Goal: Contribute content: Contribute content

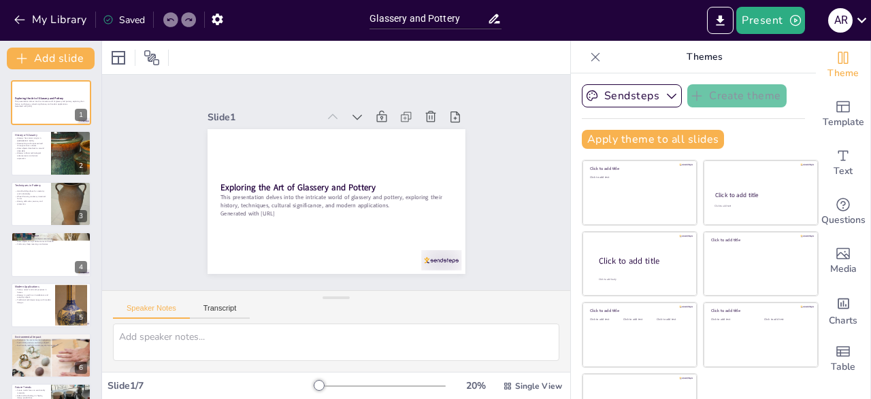
type input "Glassery and Pottery"
click at [48, 148] on div at bounding box center [51, 154] width 82 height 46
type textarea "The roots of glassery can be traced back to ancient Mesopotamia, where the firs…"
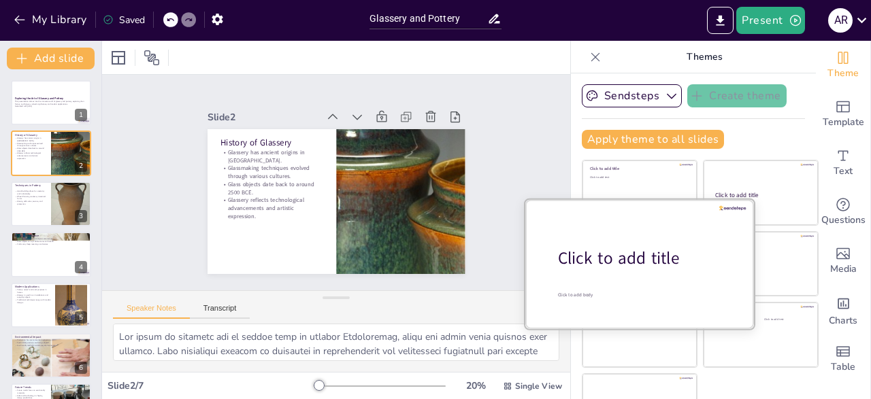
scroll to position [37, 0]
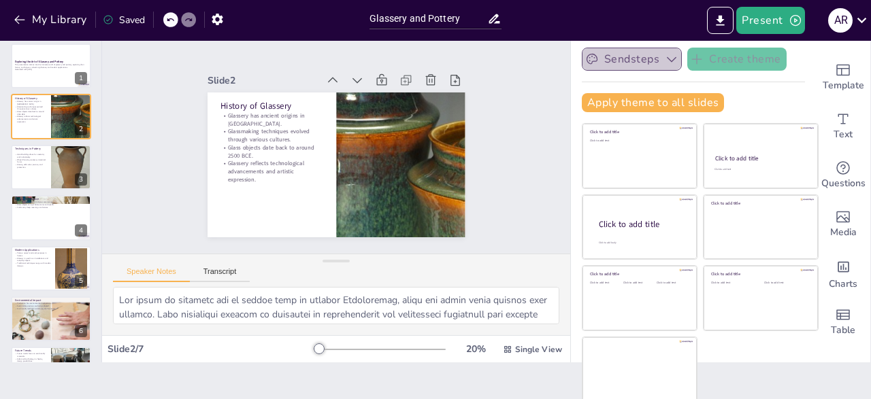
click at [670, 59] on icon "button" at bounding box center [672, 59] width 14 height 14
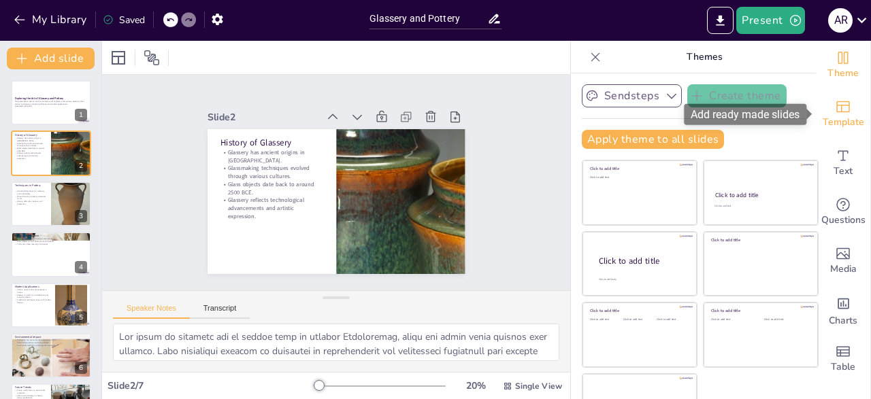
click at [848, 114] on icon "Add ready made slides" at bounding box center [843, 107] width 16 height 16
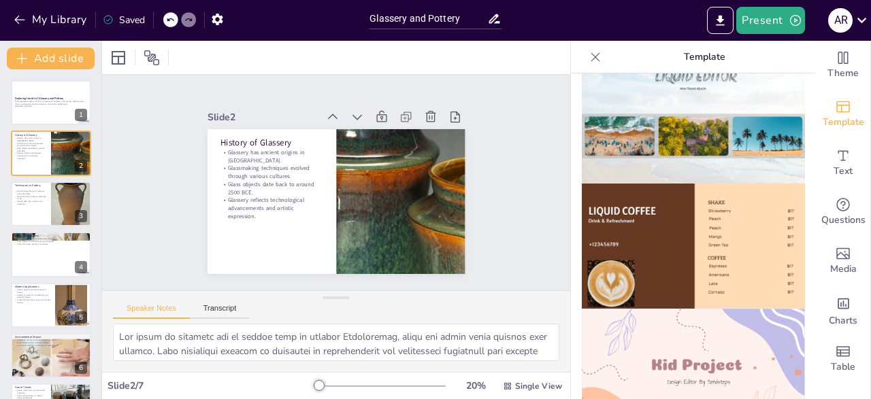
scroll to position [819, 0]
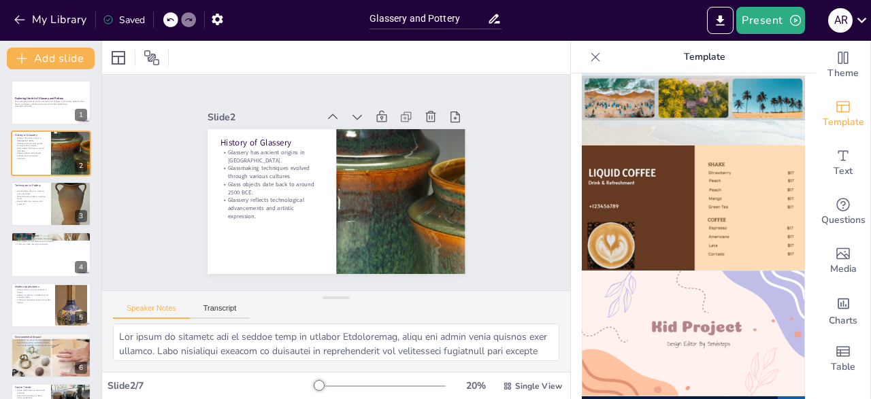
click at [759, 97] on img at bounding box center [693, 83] width 223 height 126
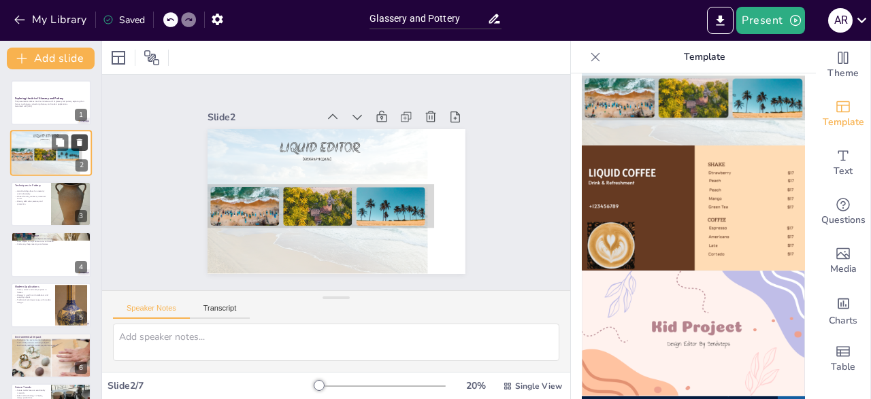
click at [80, 143] on icon at bounding box center [79, 142] width 5 height 7
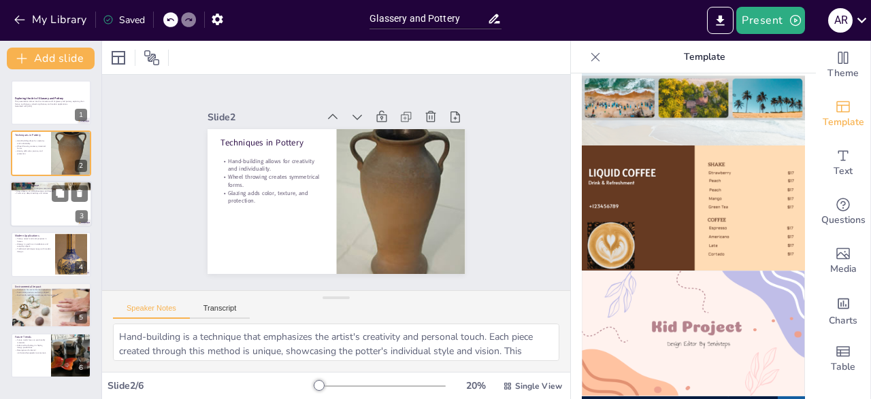
click at [28, 205] on div at bounding box center [51, 204] width 82 height 46
type textarea "The use of pottery in religious ceremonies underscores its cultural significanc…"
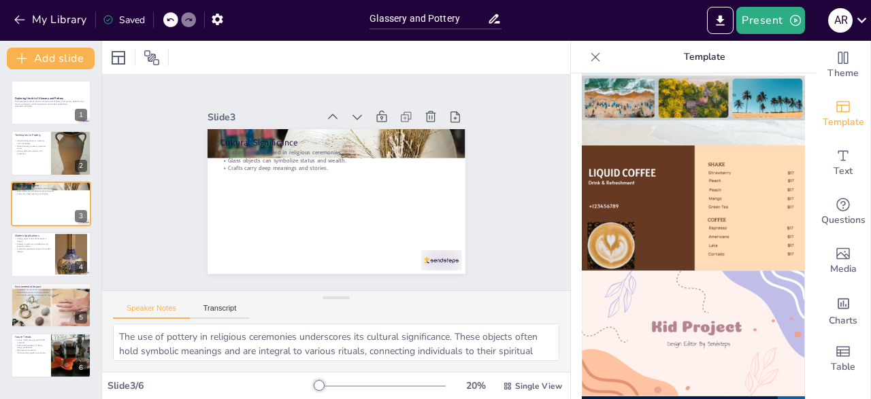
click at [172, 21] on icon at bounding box center [170, 20] width 8 height 8
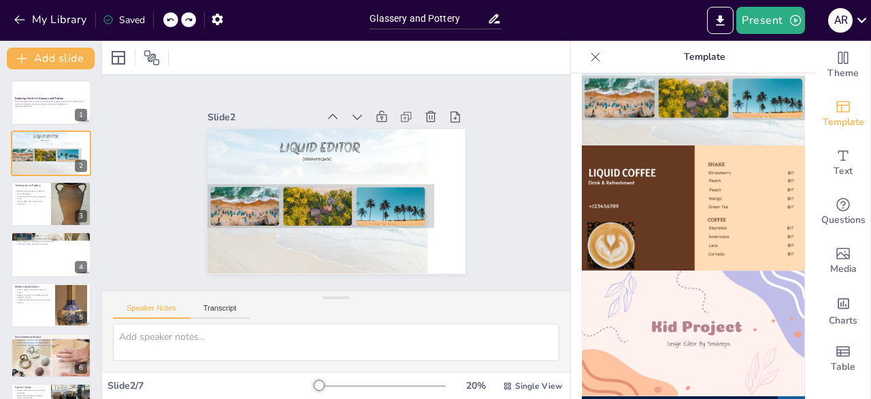
click at [172, 21] on icon at bounding box center [170, 20] width 8 height 8
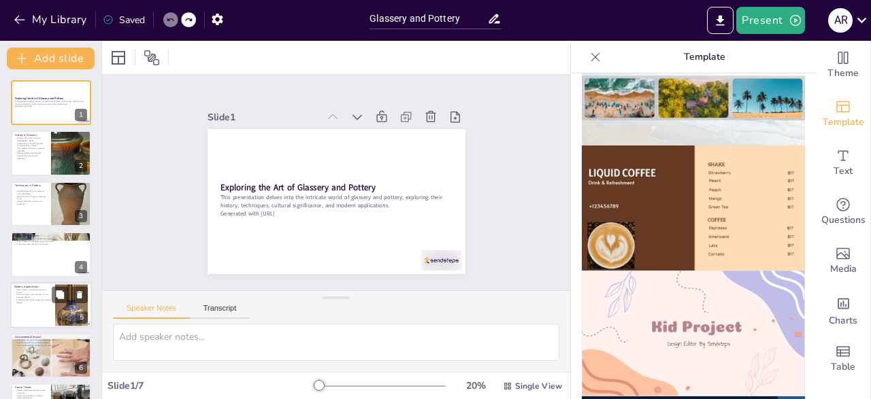
click at [43, 325] on div at bounding box center [51, 305] width 82 height 46
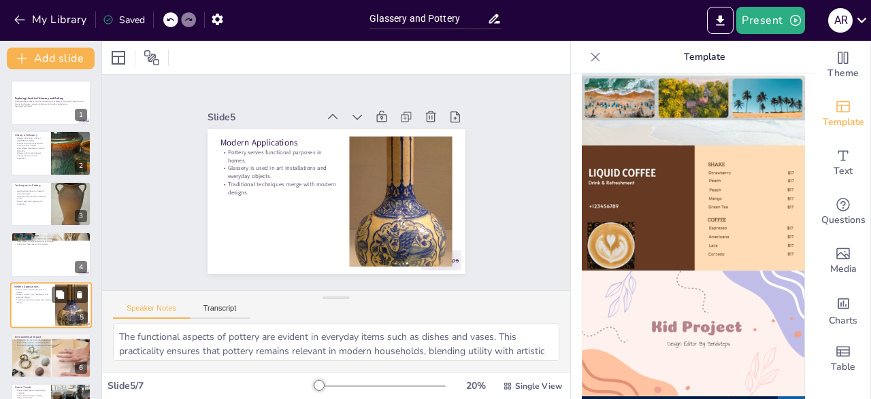
scroll to position [40, 0]
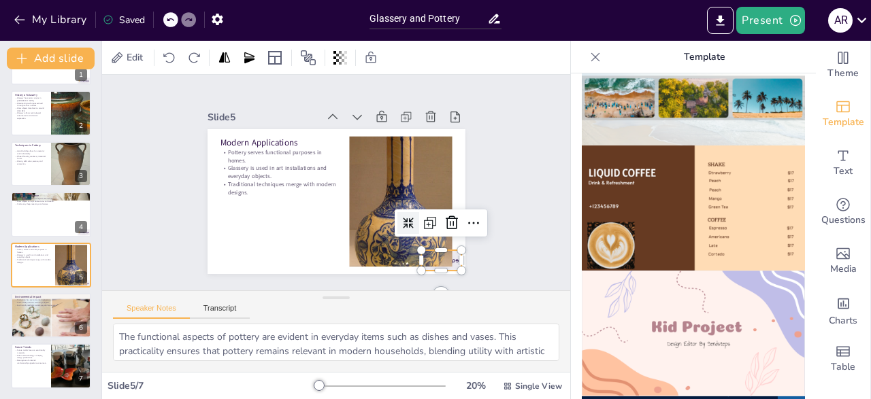
click at [457, 259] on div at bounding box center [441, 260] width 40 height 20
click at [454, 231] on icon at bounding box center [452, 223] width 16 height 16
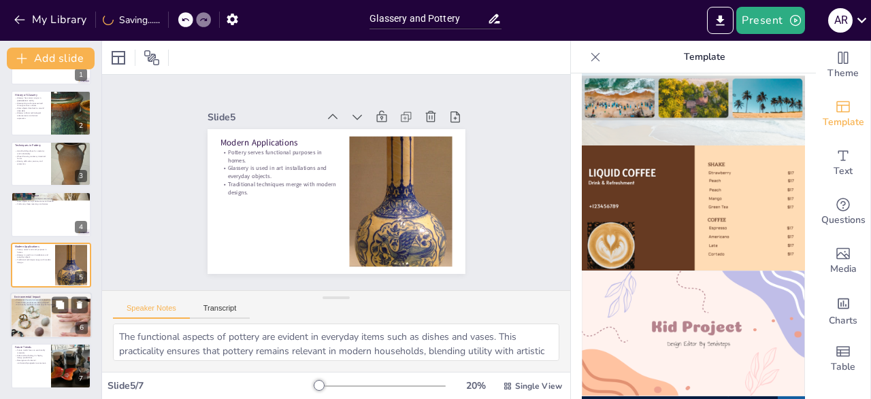
click at [62, 320] on div at bounding box center [51, 315] width 82 height 123
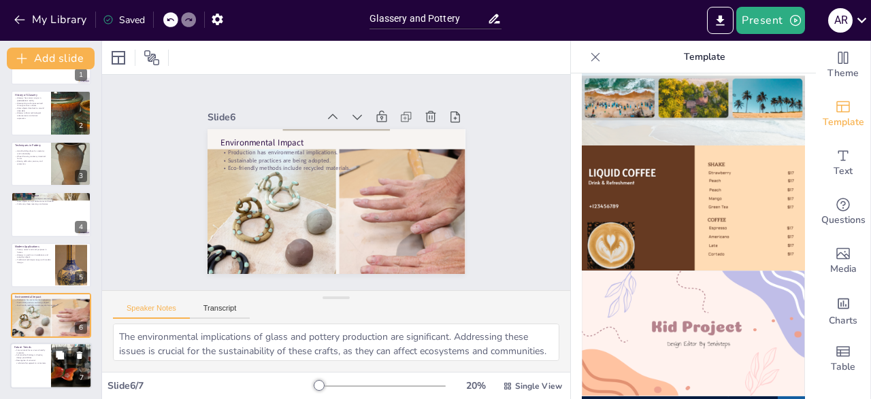
click at [35, 348] on p "Future Trends" at bounding box center [30, 348] width 33 height 4
type textarea "The emphasis on eco-friendly materials in future trends underscores a shift tow…"
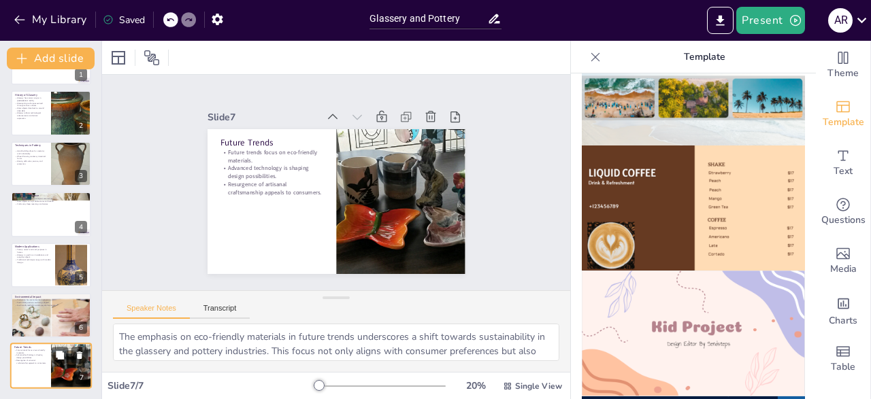
scroll to position [39, 0]
click at [18, 17] on icon "button" at bounding box center [19, 20] width 10 height 9
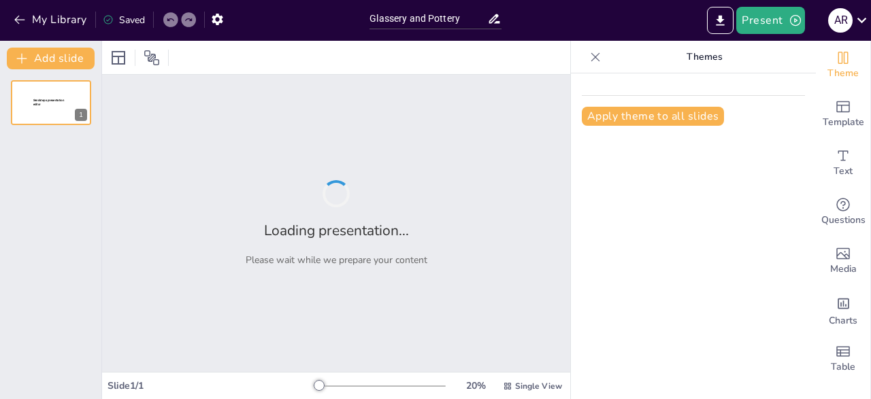
type input "Glassery and Pottery"
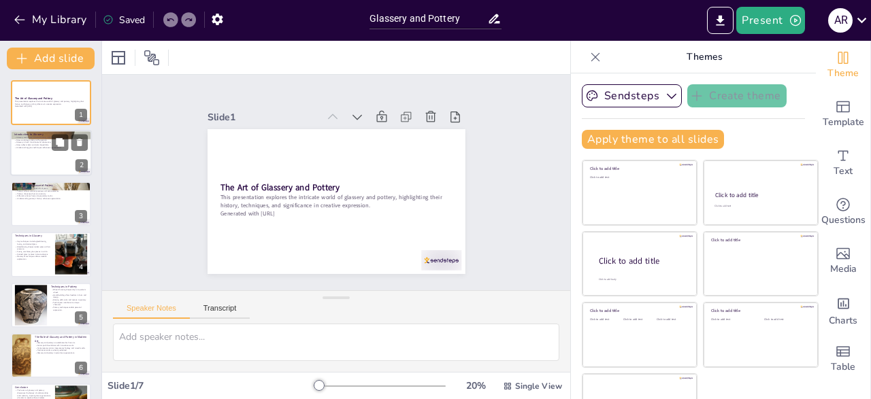
click at [33, 156] on div at bounding box center [51, 154] width 82 height 46
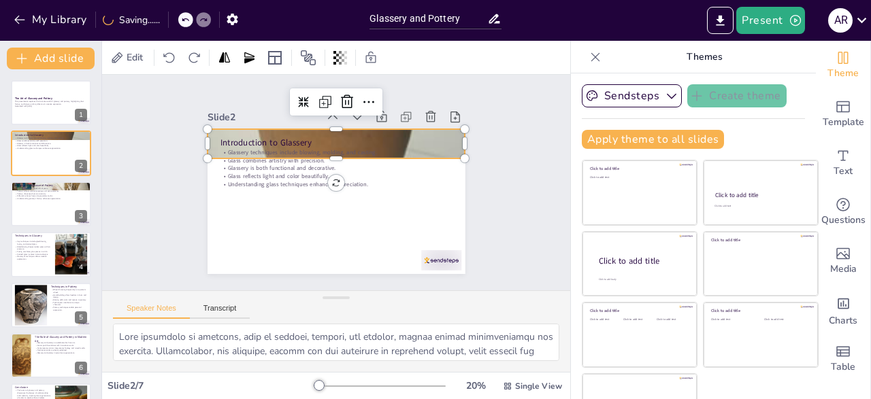
click at [459, 153] on div at bounding box center [337, 143] width 258 height 343
click at [299, 99] on icon at bounding box center [304, 103] width 12 height 12
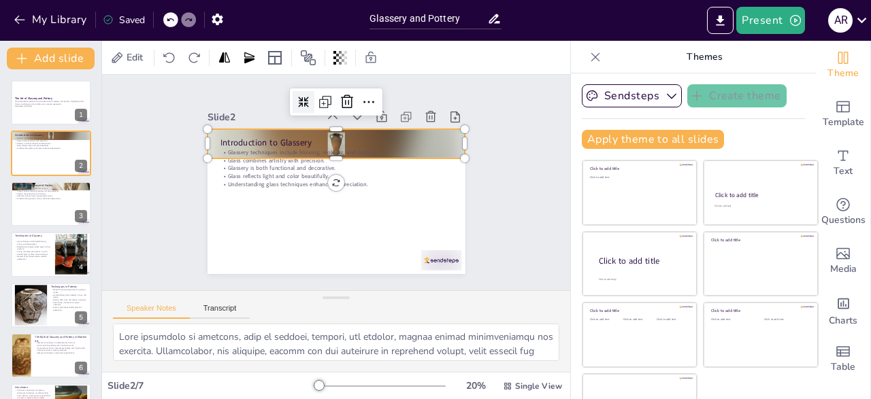
click at [299, 99] on icon at bounding box center [304, 103] width 12 height 12
click at [372, 101] on icon at bounding box center [369, 102] width 16 height 16
click at [377, 95] on icon at bounding box center [369, 102] width 16 height 16
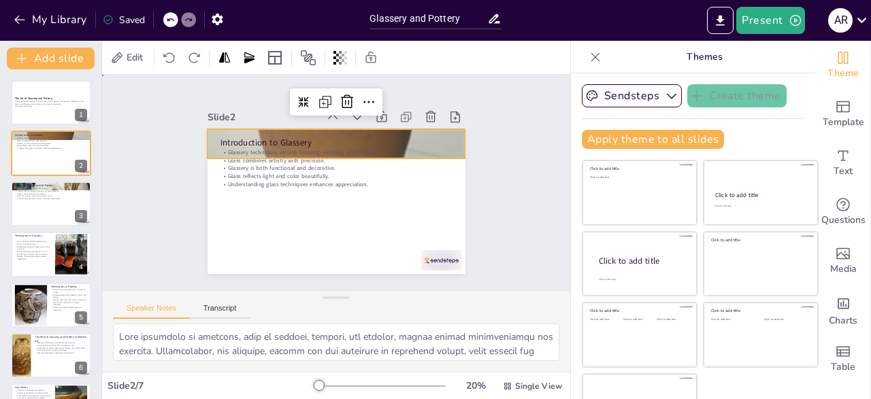
click at [247, 100] on div "Slide 1 The Art of Glassery and Pottery This presentation explores the intricat…" at bounding box center [337, 182] width 258 height 183
click at [459, 142] on div at bounding box center [337, 143] width 258 height 343
drag, startPoint x: 463, startPoint y: 157, endPoint x: 438, endPoint y: 157, distance: 25.2
click at [438, 157] on div "Introduction to Glassery Glassery techniques include blowing, molding, and cast…" at bounding box center [337, 201] width 258 height 145
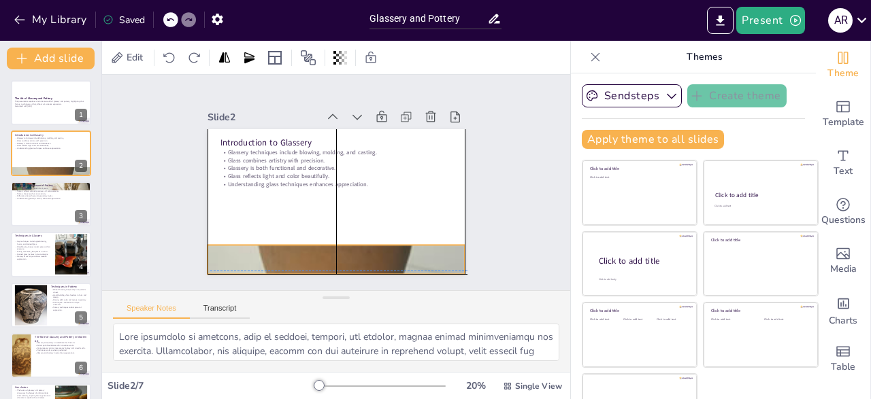
drag, startPoint x: 335, startPoint y: 155, endPoint x: 338, endPoint y: 266, distance: 110.9
click at [338, 129] on div "Introduction to Glassery Glassery techniques include blowing, molding, and cast…" at bounding box center [337, 129] width 258 height 0
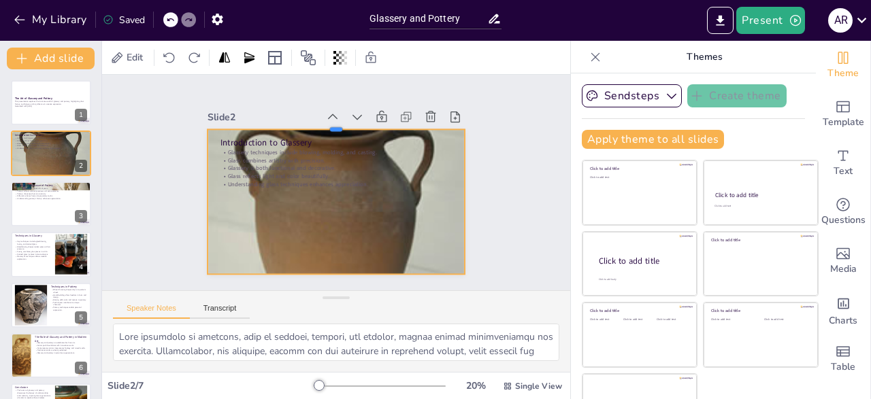
drag, startPoint x: 334, startPoint y: 243, endPoint x: 331, endPoint y: 127, distance: 115.7
click at [331, 127] on div at bounding box center [337, 123] width 258 height 11
click at [349, 220] on div at bounding box center [337, 259] width 258 height 343
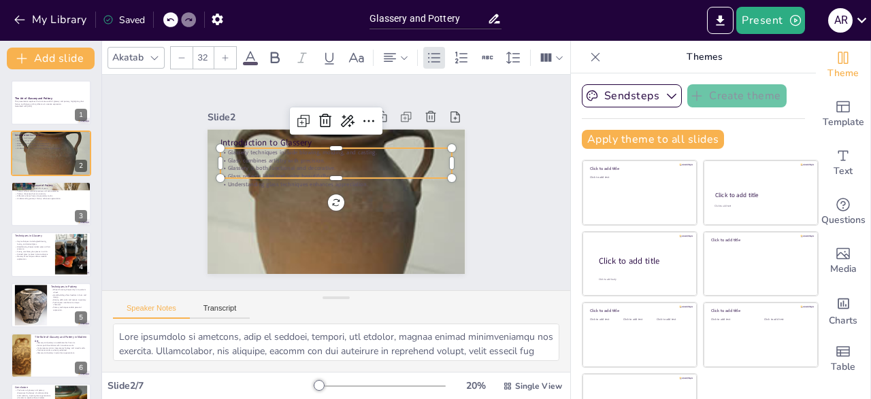
click at [334, 182] on div "Introduction to Glassery Glassery techniques include blowing, molding, and cast…" at bounding box center [337, 201] width 258 height 145
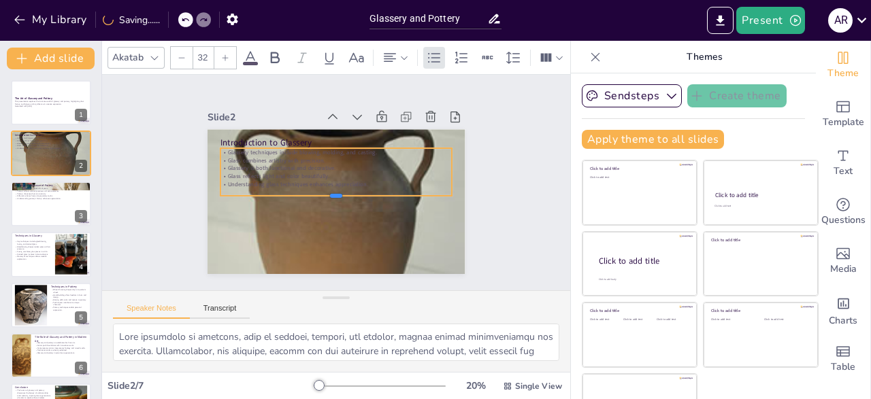
drag, startPoint x: 338, startPoint y: 178, endPoint x: 338, endPoint y: 196, distance: 17.7
click at [338, 196] on div at bounding box center [336, 201] width 232 height 11
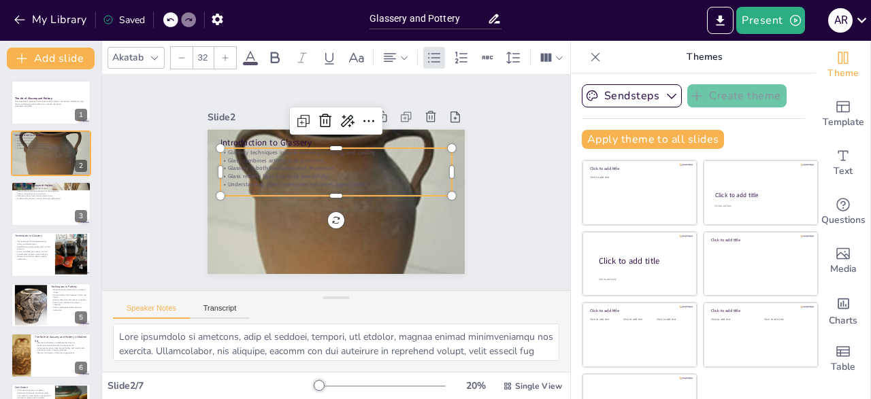
click at [295, 162] on p "Glass combines artistry with precision." at bounding box center [336, 160] width 232 height 8
click at [326, 164] on p "Glass combines artistry with precision." at bounding box center [336, 164] width 232 height 8
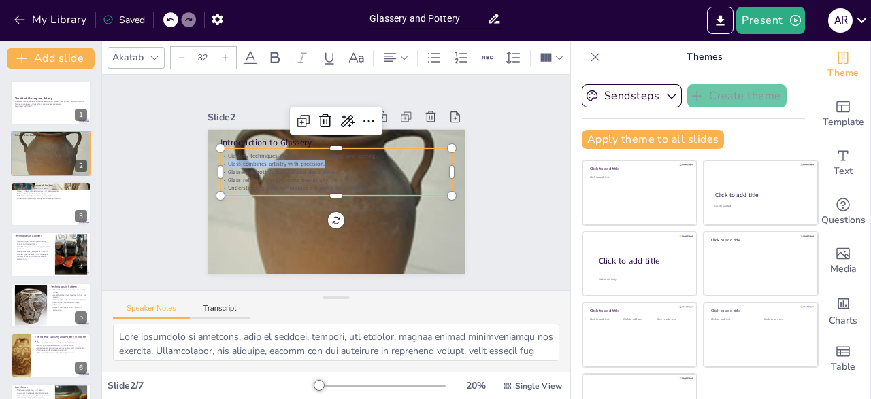
click at [326, 164] on p "Glass combines artistry with precision." at bounding box center [336, 164] width 232 height 8
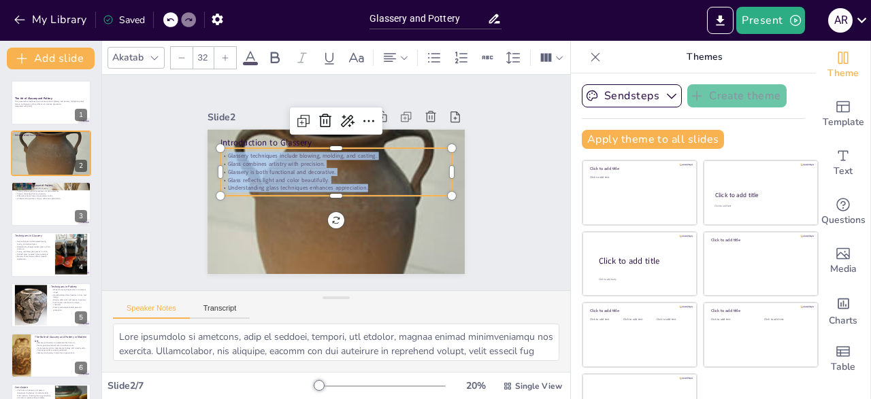
drag, startPoint x: 376, startPoint y: 186, endPoint x: 227, endPoint y: 155, distance: 152.9
click at [227, 155] on div "Glassery techniques include blowing, molding, and casting. [PERSON_NAME] combin…" at bounding box center [336, 172] width 232 height 40
click at [158, 62] on icon at bounding box center [154, 57] width 11 height 11
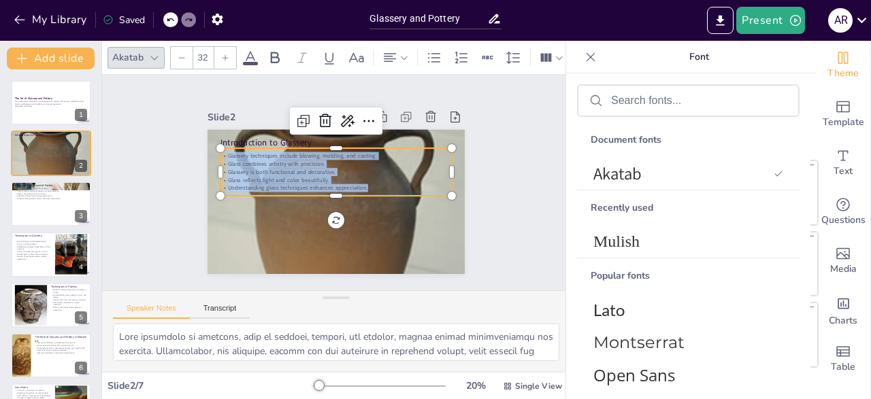
click at [158, 62] on icon at bounding box center [154, 57] width 11 height 11
click at [555, 54] on icon at bounding box center [560, 58] width 10 height 10
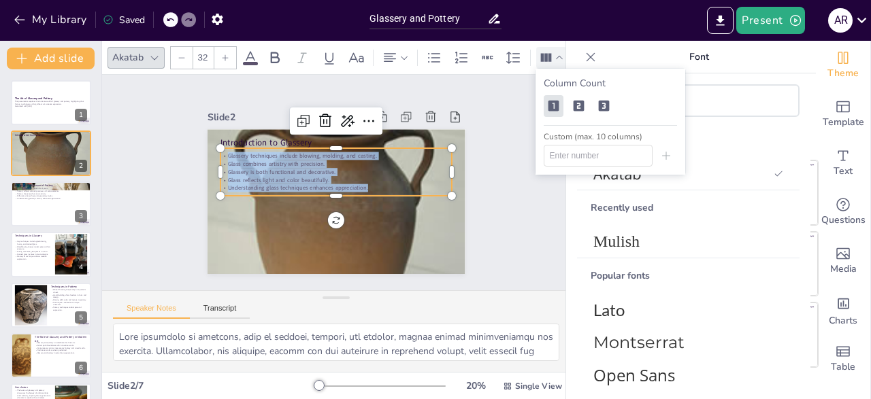
click at [555, 54] on icon at bounding box center [560, 58] width 10 height 10
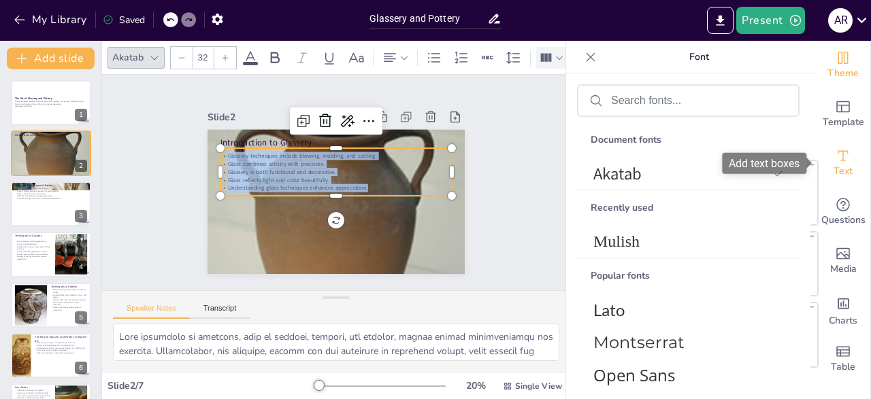
click at [840, 161] on icon "Add text boxes" at bounding box center [843, 156] width 16 height 16
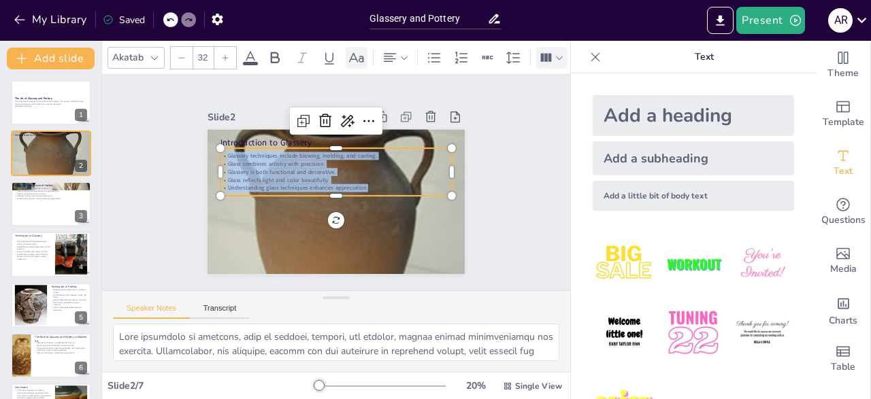
click at [361, 59] on icon at bounding box center [356, 58] width 16 height 16
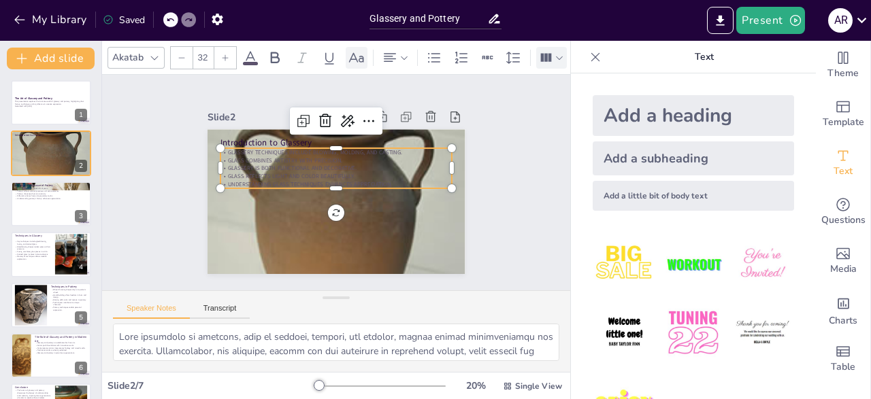
click at [361, 59] on icon at bounding box center [356, 58] width 16 height 16
click at [360, 59] on icon at bounding box center [356, 58] width 16 height 16
click at [549, 62] on icon at bounding box center [546, 57] width 14 height 14
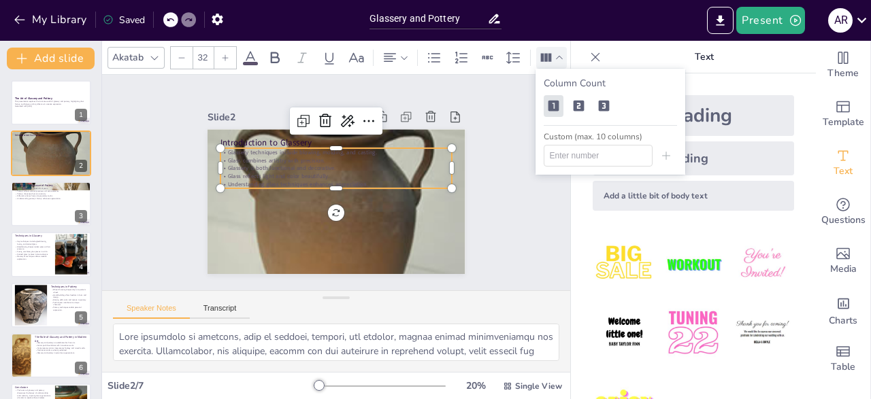
click at [549, 62] on icon at bounding box center [546, 57] width 14 height 14
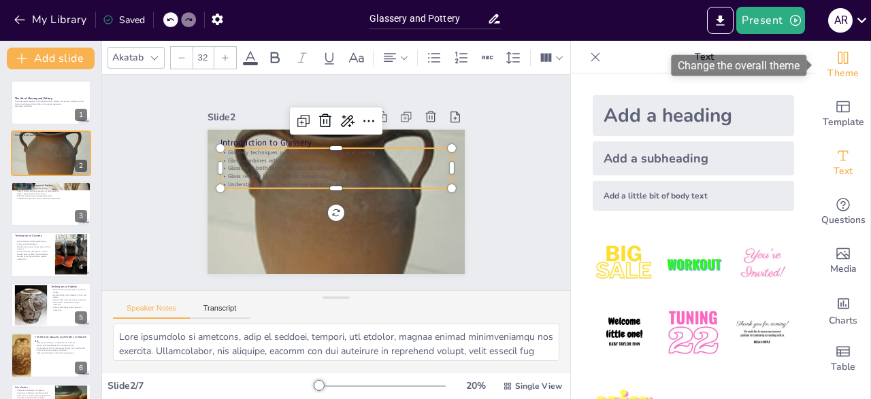
click at [842, 66] on icon "Change the overall theme" at bounding box center [843, 58] width 16 height 16
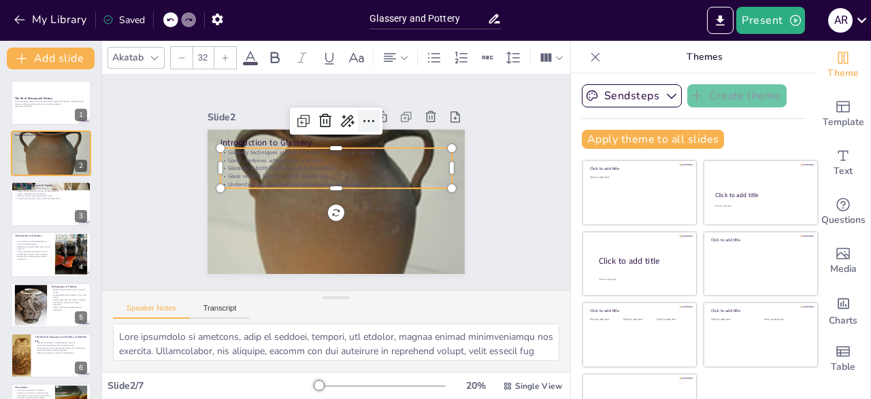
click at [368, 125] on icon at bounding box center [369, 121] width 16 height 16
click at [168, 224] on div "Slide 1 The Art of Glassery and Pottery This presentation explores the intricat…" at bounding box center [336, 183] width 468 height 216
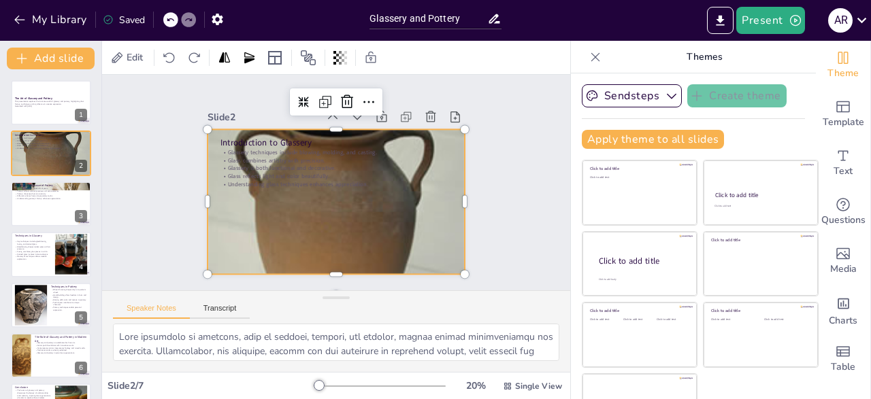
click at [301, 219] on div at bounding box center [337, 259] width 258 height 343
click at [50, 214] on div at bounding box center [51, 204] width 82 height 46
type textarea "The long history of pottery dates back to ancient civilizations, where it playe…"
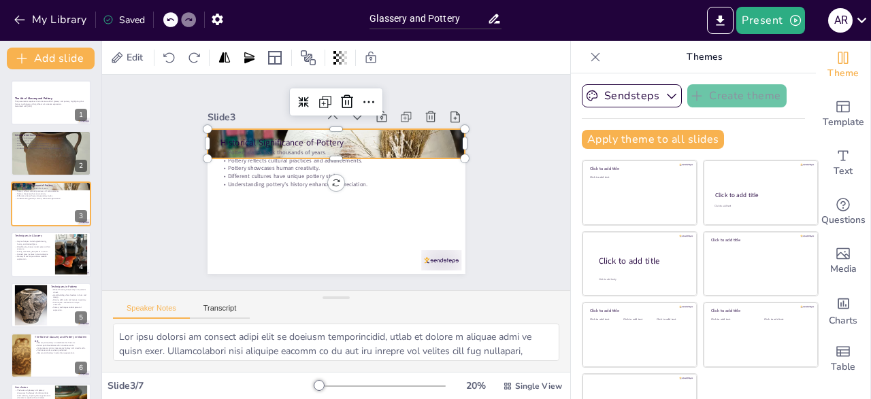
click at [459, 149] on div at bounding box center [337, 143] width 258 height 145
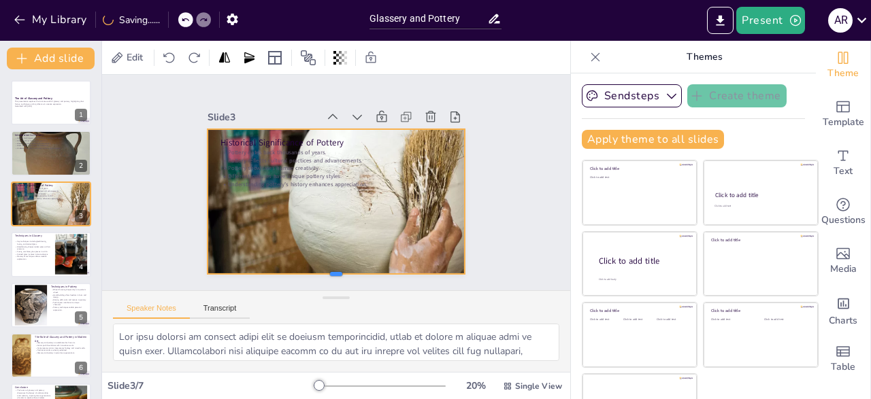
drag, startPoint x: 336, startPoint y: 159, endPoint x: 337, endPoint y: 274, distance: 115.7
click at [337, 274] on div at bounding box center [337, 279] width 258 height 11
click at [300, 99] on div at bounding box center [312, 99] width 24 height 24
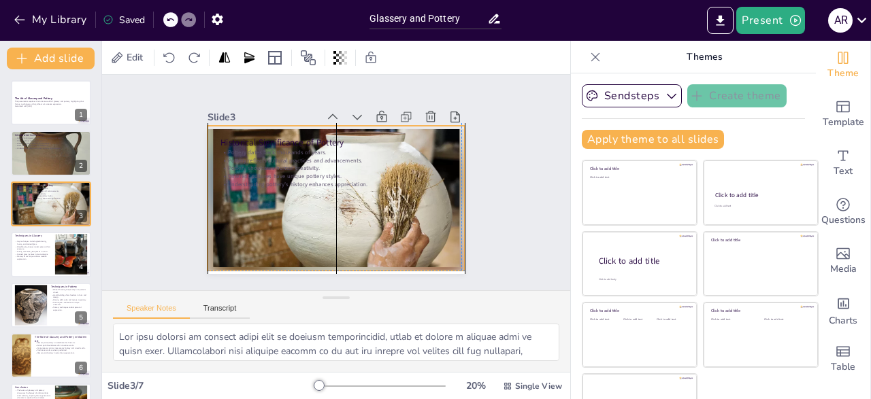
click at [208, 195] on div "Slide 1 The Art of Glassery and Pottery This presentation explores the intricat…" at bounding box center [336, 182] width 334 height 183
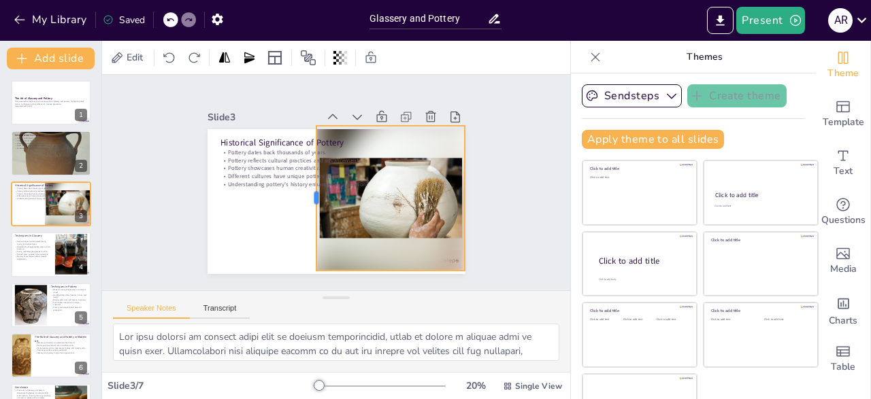
drag, startPoint x: 206, startPoint y: 198, endPoint x: 318, endPoint y: 184, distance: 112.4
click at [316, 184] on div at bounding box center [311, 198] width 11 height 145
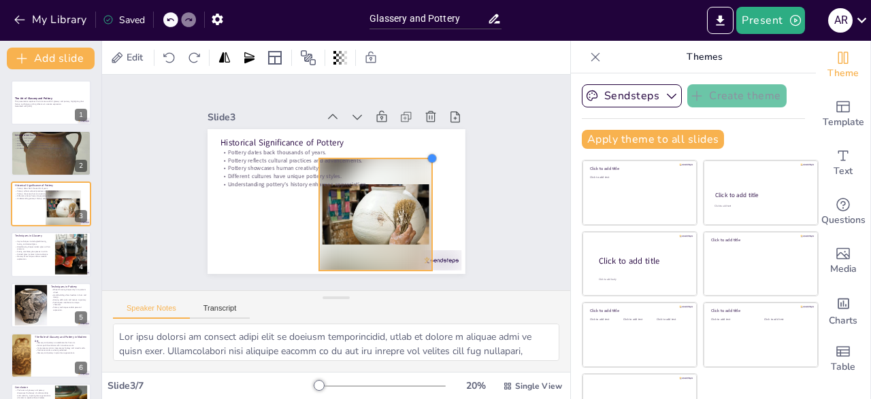
drag, startPoint x: 466, startPoint y: 125, endPoint x: 430, endPoint y: 157, distance: 48.7
click at [430, 182] on div at bounding box center [435, 189] width 14 height 14
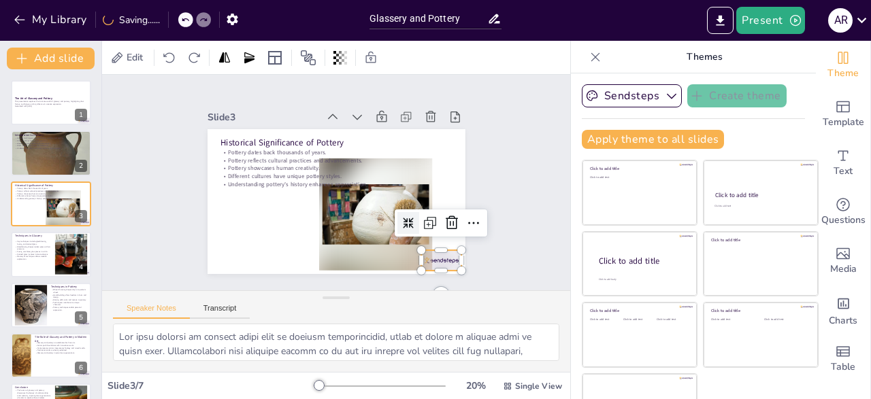
click at [434, 274] on div at bounding box center [412, 289] width 44 height 31
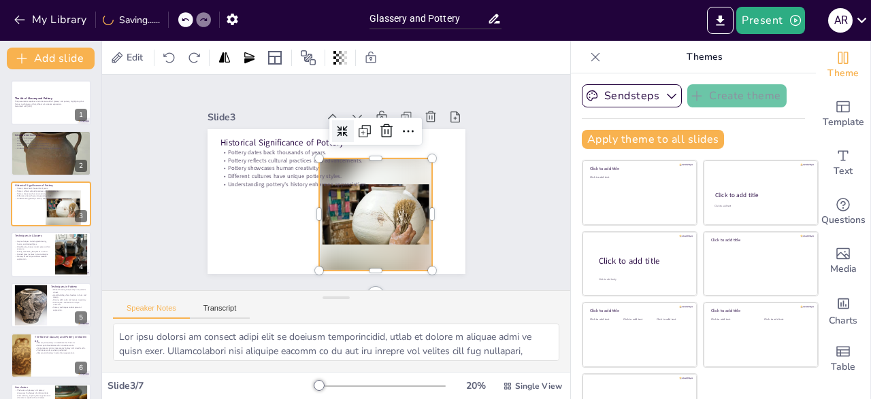
click at [402, 220] on div at bounding box center [372, 218] width 125 height 123
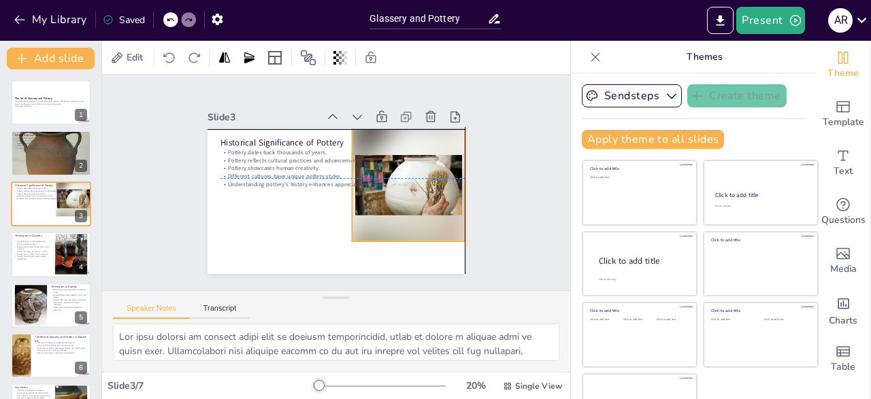
drag, startPoint x: 402, startPoint y: 220, endPoint x: 435, endPoint y: 190, distance: 44.8
click at [435, 190] on div at bounding box center [408, 185] width 113 height 112
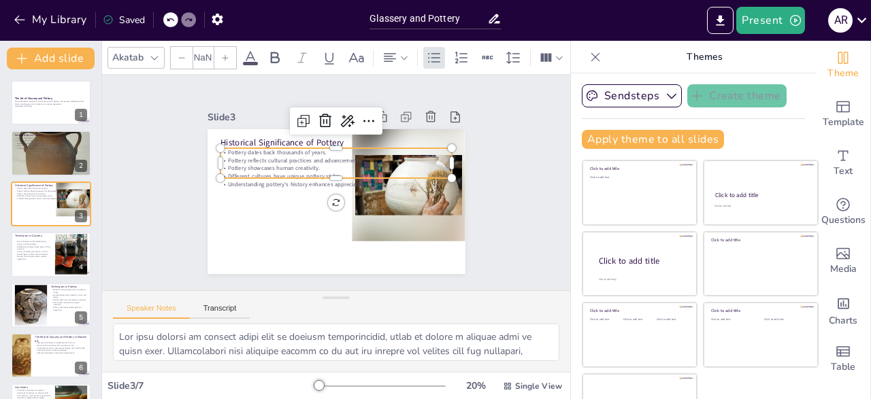
type input "32"
click at [330, 169] on p "Pottery showcases human creativity." at bounding box center [336, 169] width 232 height 8
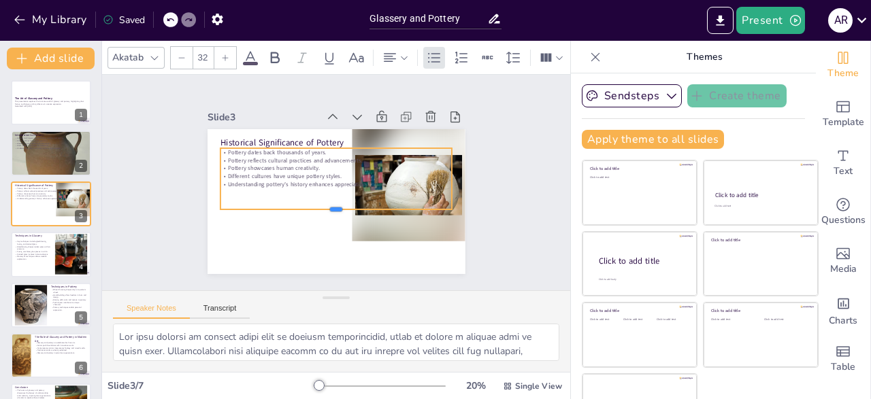
drag, startPoint x: 335, startPoint y: 180, endPoint x: 334, endPoint y: 212, distance: 32.0
click at [334, 212] on div at bounding box center [336, 215] width 232 height 11
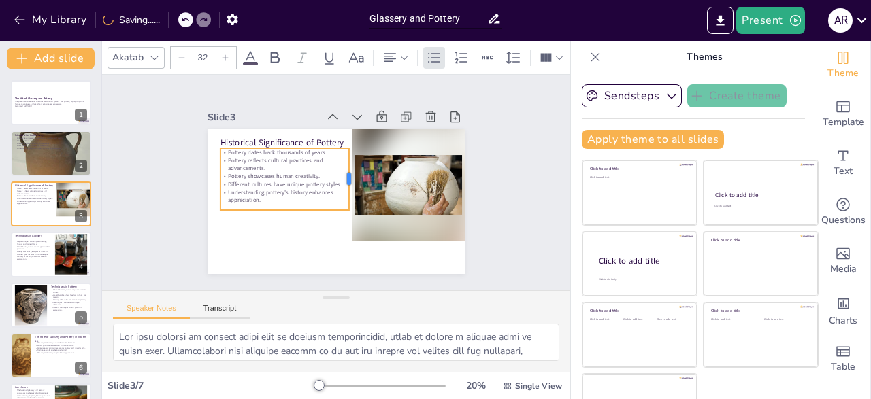
drag, startPoint x: 452, startPoint y: 179, endPoint x: 350, endPoint y: 178, distance: 102.7
click at [350, 178] on div "Historical Significance of Pottery Pottery dates back thousands of years. Potte…" at bounding box center [334, 201] width 271 height 171
click at [284, 209] on div "Pottery dates back thousands of years. Pottery reflects cultural practices and …" at bounding box center [284, 179] width 129 height 62
drag, startPoint x: 284, startPoint y: 211, endPoint x: 283, endPoint y: 242, distance: 31.3
click at [283, 242] on div at bounding box center [284, 247] width 129 height 11
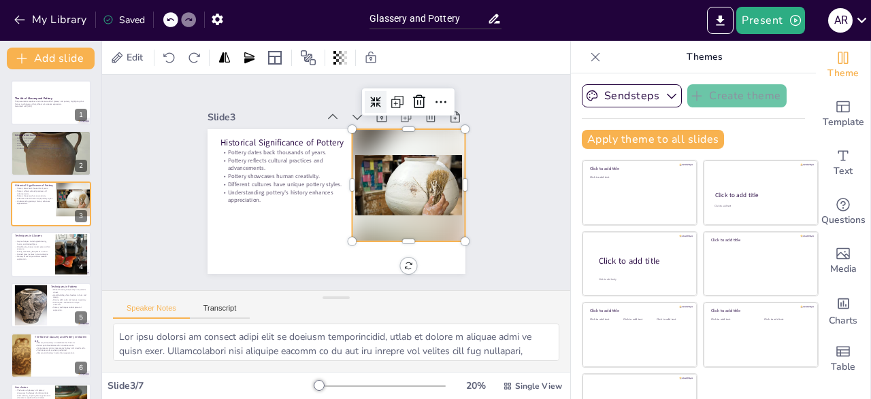
click at [374, 197] on div at bounding box center [408, 185] width 113 height 112
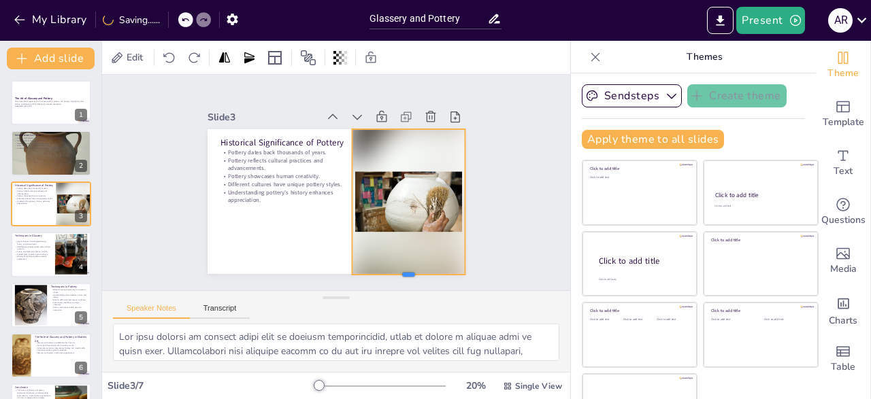
drag, startPoint x: 413, startPoint y: 242, endPoint x: 410, endPoint y: 275, distance: 33.5
click at [410, 275] on div at bounding box center [408, 280] width 113 height 11
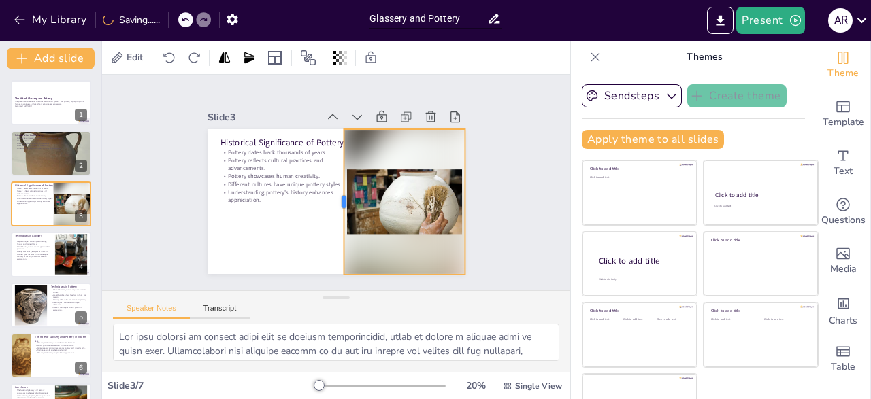
drag, startPoint x: 352, startPoint y: 201, endPoint x: 344, endPoint y: 201, distance: 8.2
click at [344, 201] on div at bounding box center [338, 202] width 11 height 146
click at [409, 159] on div at bounding box center [424, 174] width 30 height 30
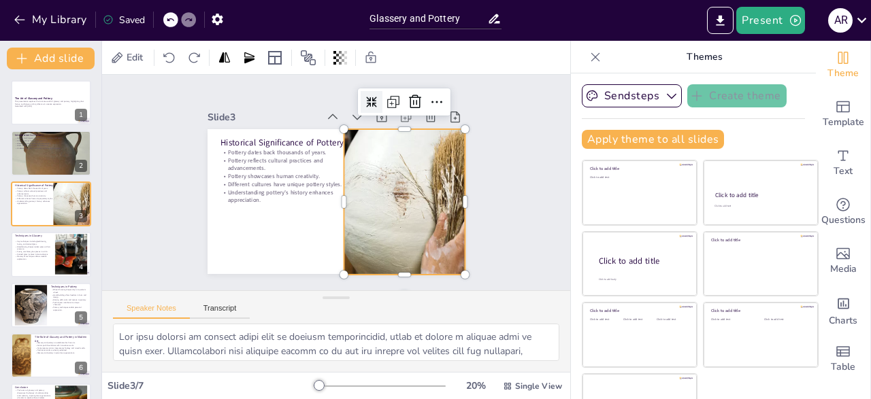
click at [374, 108] on div at bounding box center [372, 102] width 22 height 22
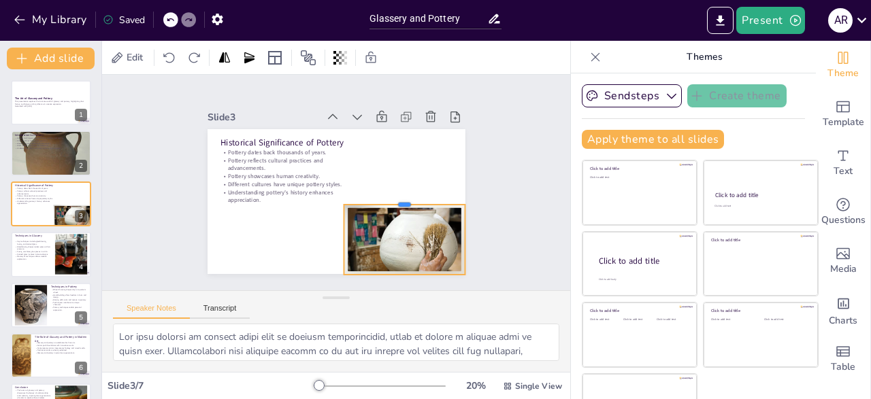
drag, startPoint x: 405, startPoint y: 129, endPoint x: 415, endPoint y: 204, distance: 76.2
click at [415, 204] on div at bounding box center [404, 199] width 121 height 11
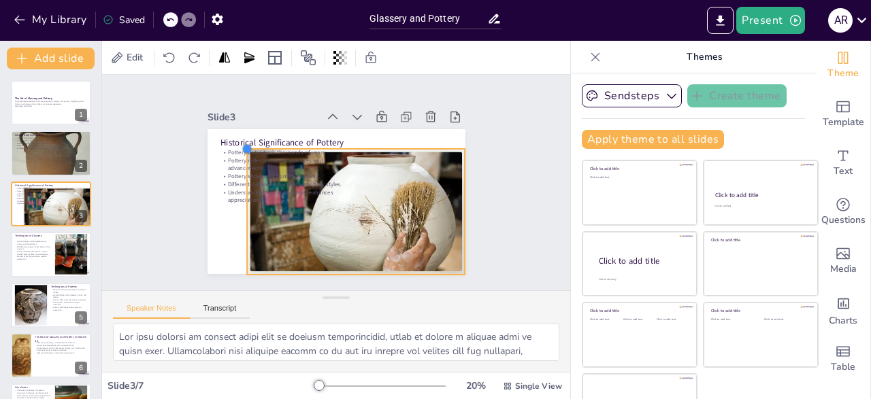
drag, startPoint x: 344, startPoint y: 205, endPoint x: 323, endPoint y: 149, distance: 59.6
click at [323, 149] on div "Historical Significance of Pottery Pottery dates back thousands of years. Potte…" at bounding box center [337, 201] width 258 height 145
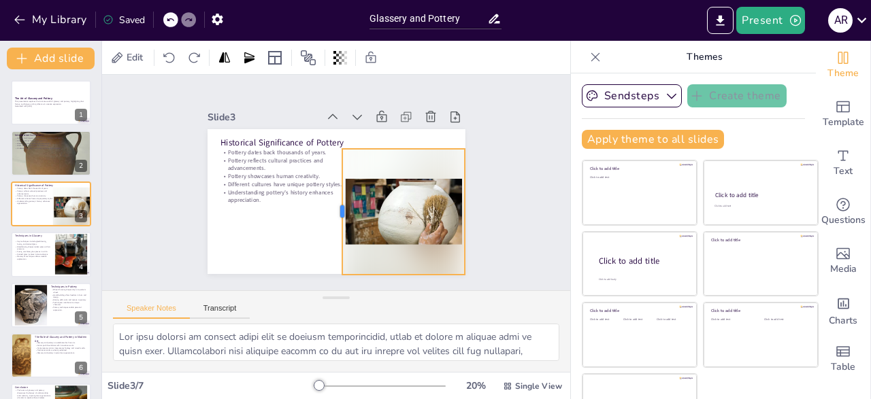
drag, startPoint x: 246, startPoint y: 211, endPoint x: 341, endPoint y: 205, distance: 95.4
click at [341, 205] on div at bounding box center [336, 212] width 11 height 126
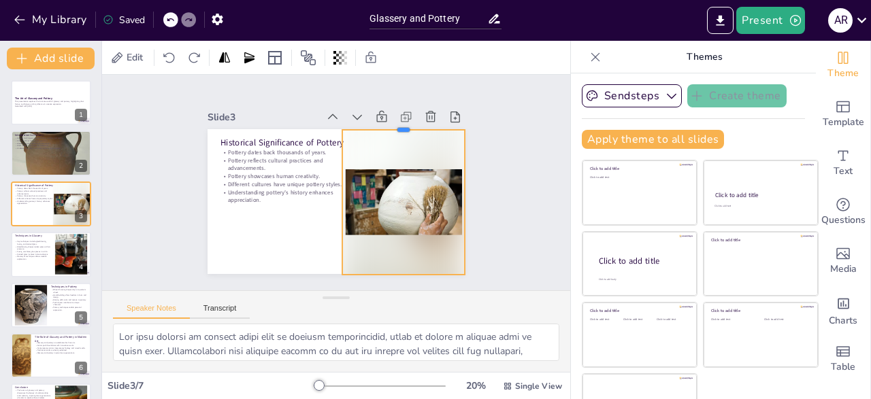
drag, startPoint x: 405, startPoint y: 149, endPoint x: 403, endPoint y: 131, distance: 18.4
click at [403, 131] on div "Historical Significance of Pottery Pottery dates back thousands of years. Potte…" at bounding box center [337, 201] width 258 height 145
click at [486, 141] on div "Slide 1 The Art of Glassery and Pottery This presentation explores the intricat…" at bounding box center [336, 182] width 334 height 183
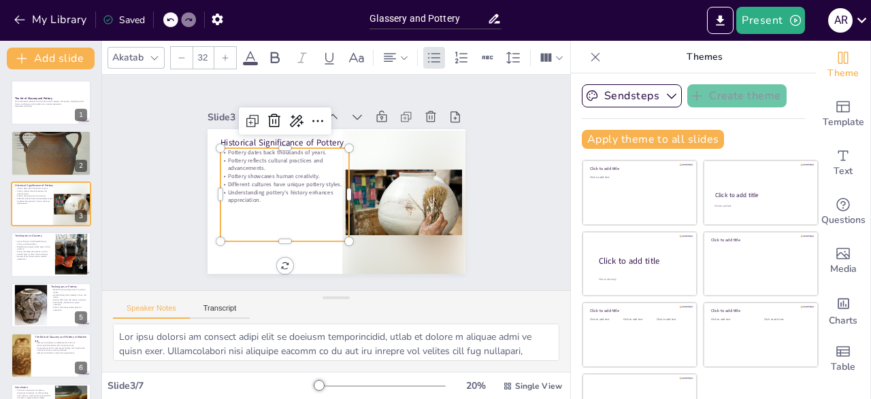
click at [284, 187] on p "Different cultures have unique pottery styles." at bounding box center [284, 184] width 129 height 8
click at [300, 125] on icon at bounding box center [296, 121] width 16 height 16
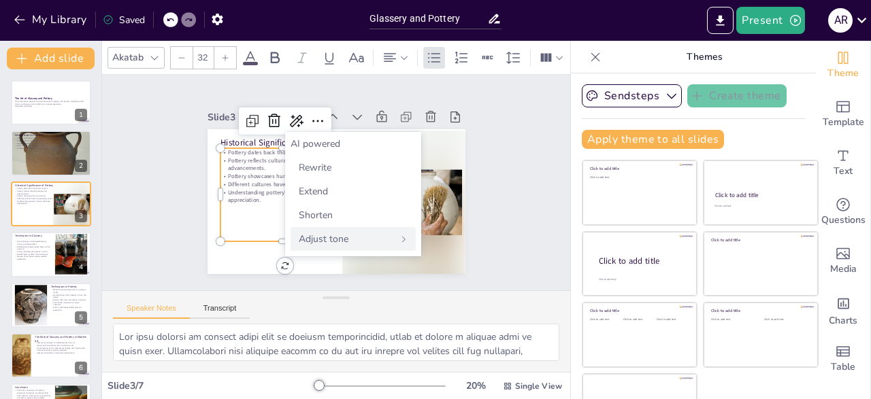
click at [339, 242] on span "Adjust tone" at bounding box center [324, 239] width 50 height 13
click at [336, 239] on span "Intellectual" at bounding box center [322, 239] width 47 height 13
click at [302, 148] on span "Back" at bounding box center [311, 143] width 20 height 13
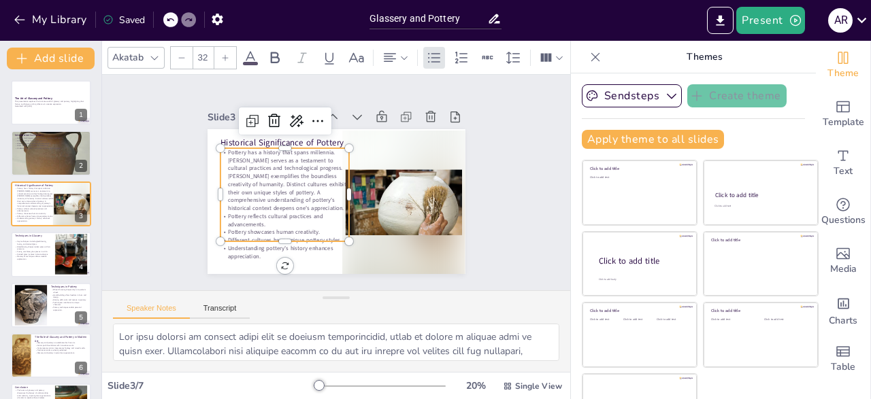
click at [174, 25] on div at bounding box center [170, 19] width 15 height 15
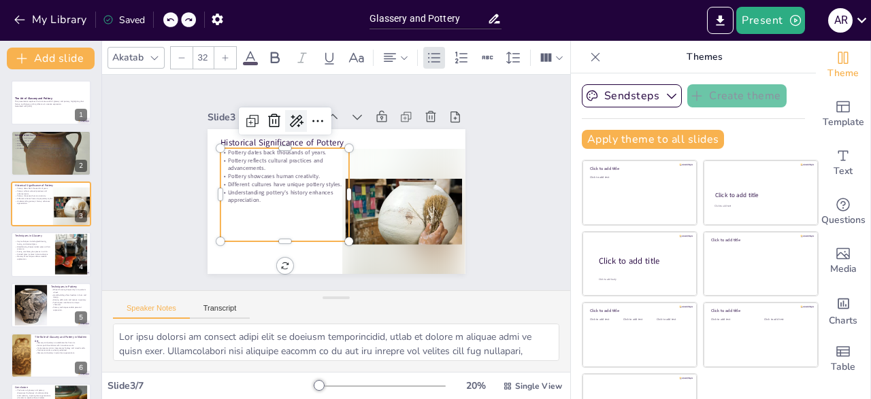
click at [299, 131] on div at bounding box center [296, 121] width 22 height 22
click at [188, 16] on div at bounding box center [188, 19] width 15 height 15
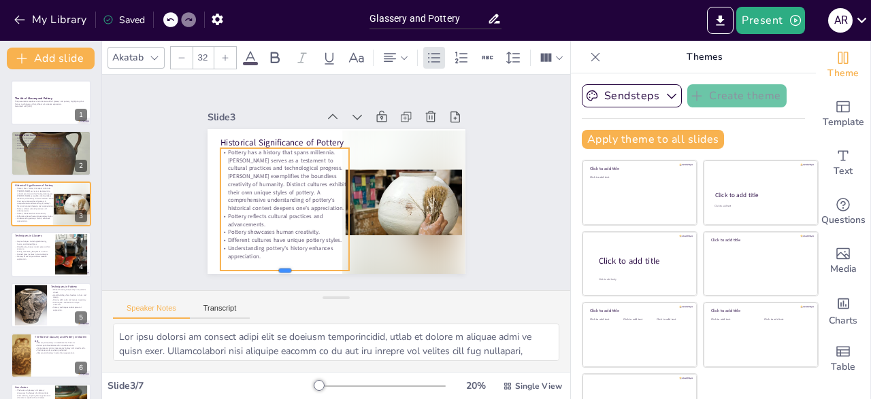
drag, startPoint x: 282, startPoint y: 243, endPoint x: 281, endPoint y: 272, distance: 29.3
click at [281, 272] on div at bounding box center [284, 276] width 129 height 11
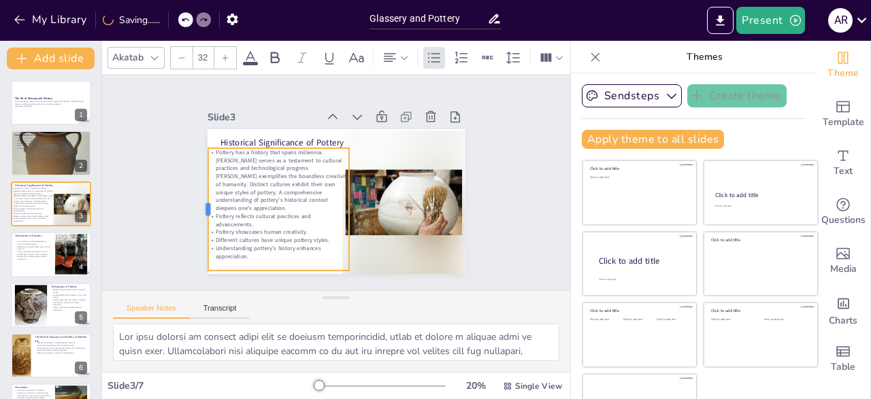
drag, startPoint x: 218, startPoint y: 208, endPoint x: 207, endPoint y: 207, distance: 11.6
click at [207, 207] on div at bounding box center [202, 209] width 11 height 122
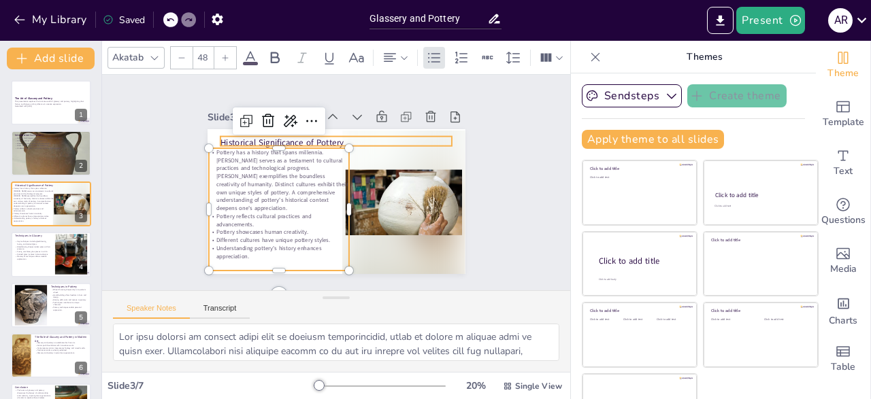
click at [284, 141] on p "Historical Significance of Pottery" at bounding box center [366, 155] width 164 height 180
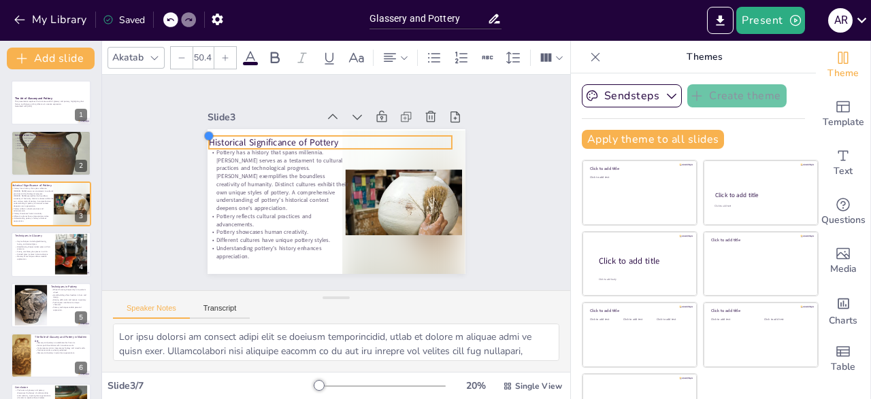
type input "50.5"
drag, startPoint x: 220, startPoint y: 137, endPoint x: 208, endPoint y: 139, distance: 12.4
click at [208, 139] on div at bounding box center [208, 136] width 11 height 11
click at [190, 157] on div "Slide 1 The Art of Glassery and Pottery This presentation explores the intricat…" at bounding box center [336, 182] width 351 height 217
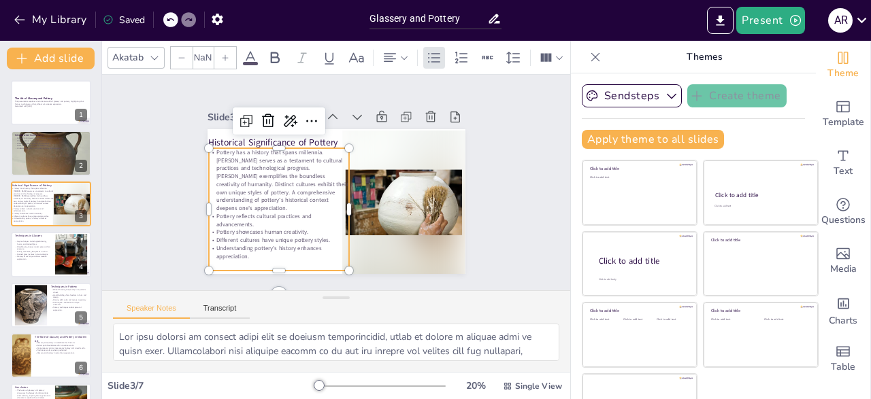
type input "32"
click at [342, 229] on p "Pottery showcases human creativity." at bounding box center [279, 233] width 141 height 8
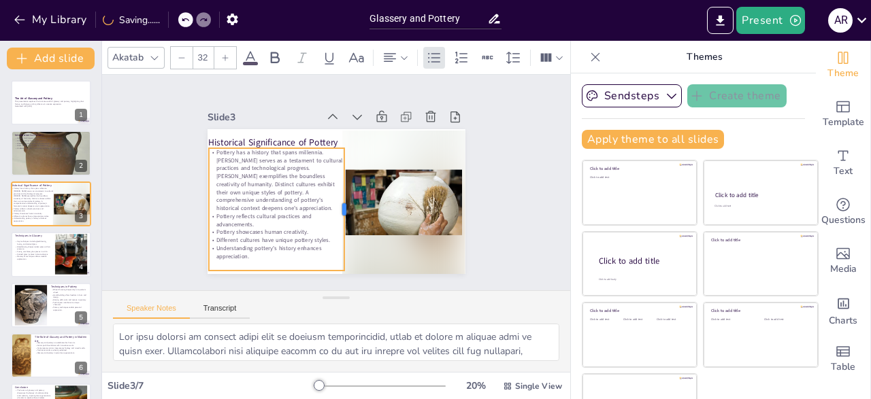
click at [346, 208] on div at bounding box center [347, 211] width 24 height 123
click at [541, 195] on div "Slide 1 The Art of Glassery and Pottery This presentation explores the intricat…" at bounding box center [336, 183] width 468 height 216
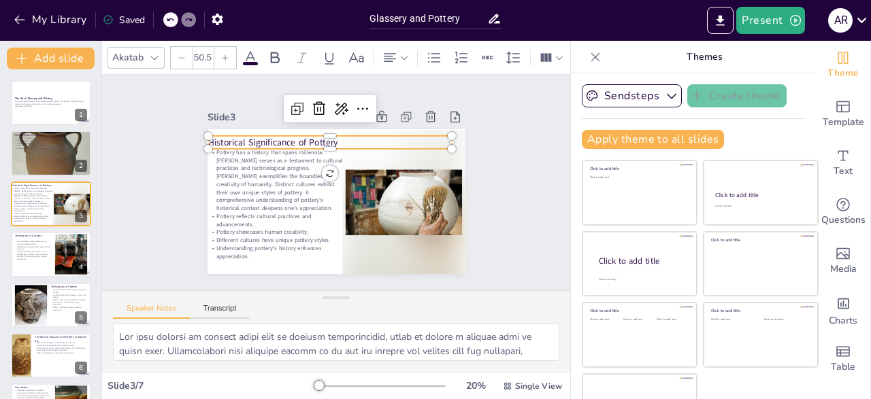
click at [316, 138] on p "Historical Significance of Pottery" at bounding box center [330, 142] width 244 height 13
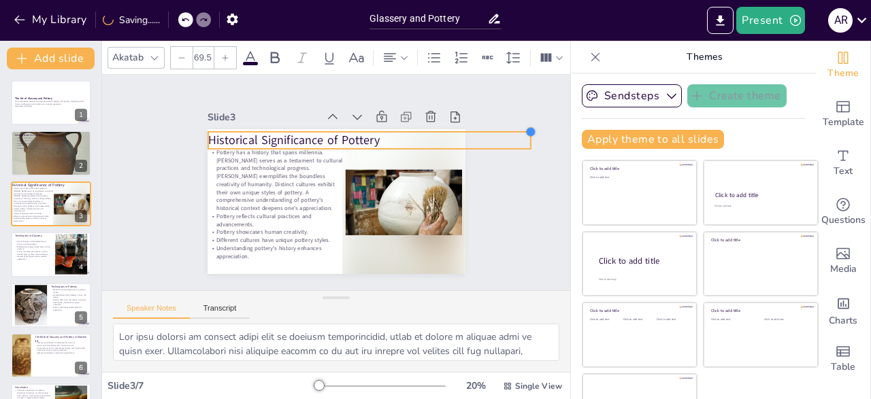
type input "72.2"
drag, startPoint x: 454, startPoint y: 133, endPoint x: 467, endPoint y: 127, distance: 14.7
click at [467, 127] on div "Slide 1 The Art of Glassery and Pottery This presentation explores the intricat…" at bounding box center [336, 182] width 334 height 183
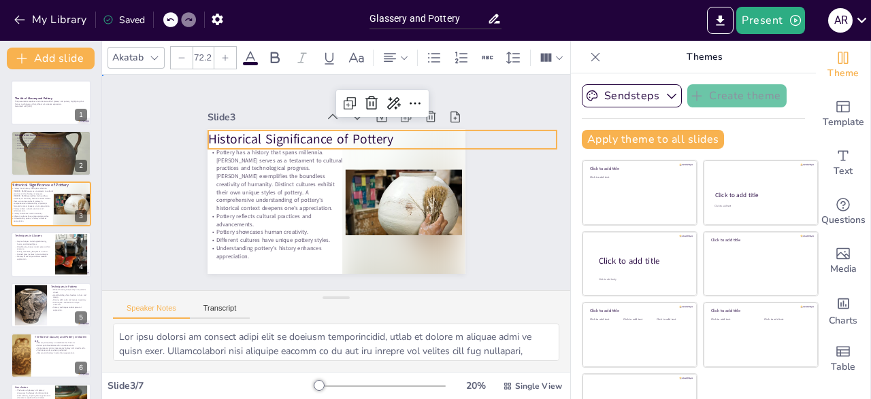
click at [504, 110] on div "Slide 1 The Art of Glassery and Pottery This presentation explores the intricat…" at bounding box center [336, 183] width 468 height 216
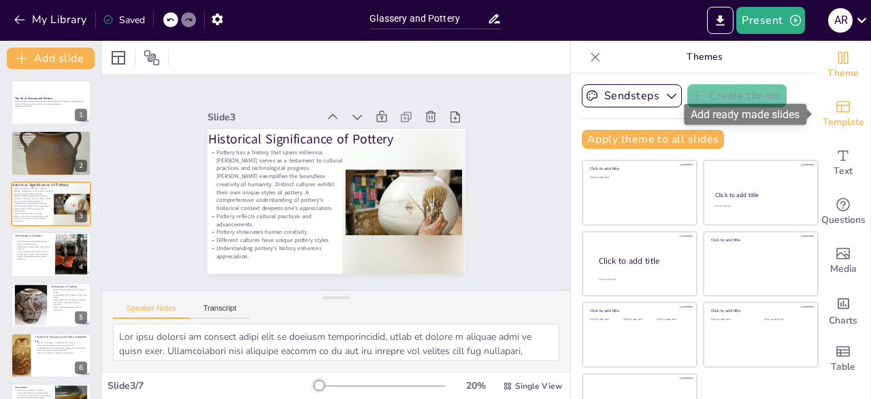
click at [843, 125] on span "Template" at bounding box center [844, 122] width 42 height 15
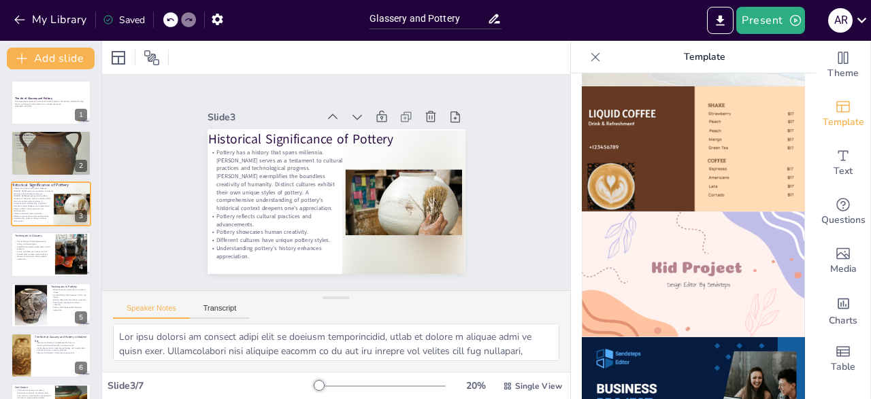
scroll to position [879, 0]
click at [663, 271] on img at bounding box center [693, 274] width 223 height 126
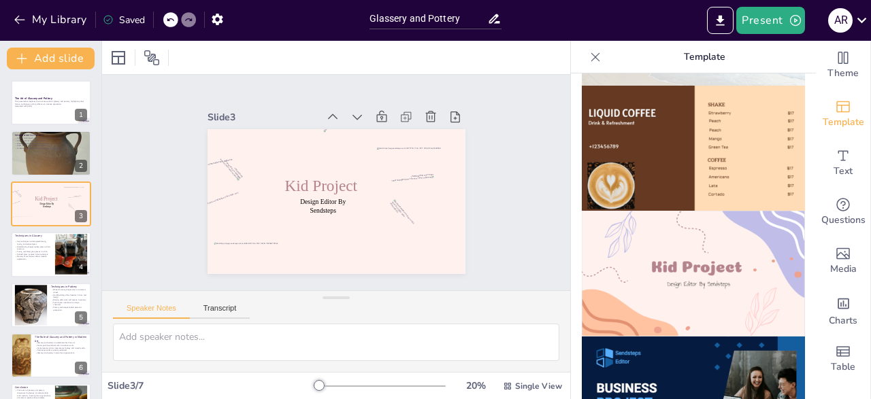
click at [172, 25] on div at bounding box center [170, 19] width 15 height 15
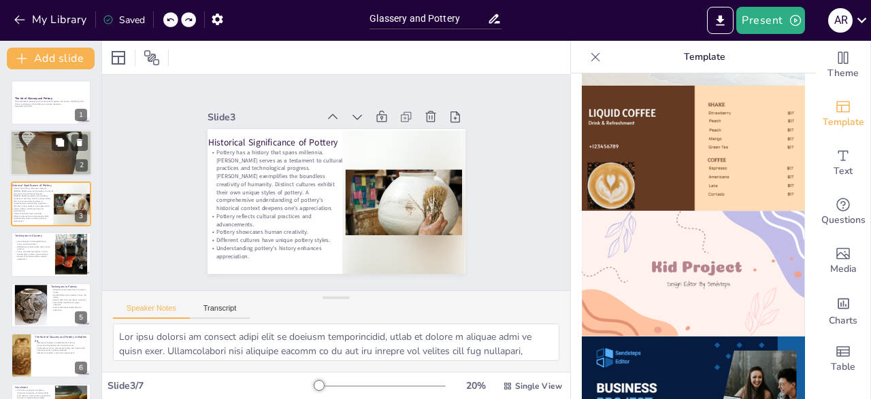
click at [50, 153] on div at bounding box center [51, 172] width 82 height 109
type textarea "Each technique in glassery, such as blowing, molding, and casting, offers uniqu…"
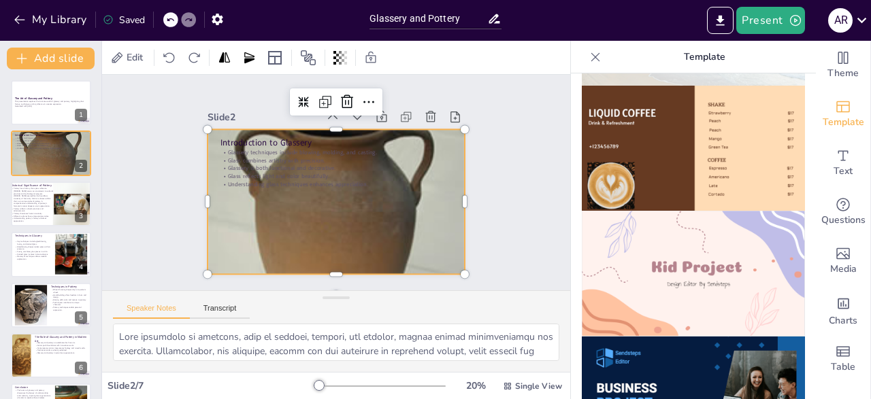
click at [352, 214] on div at bounding box center [337, 259] width 258 height 343
click at [305, 105] on icon at bounding box center [303, 102] width 11 height 11
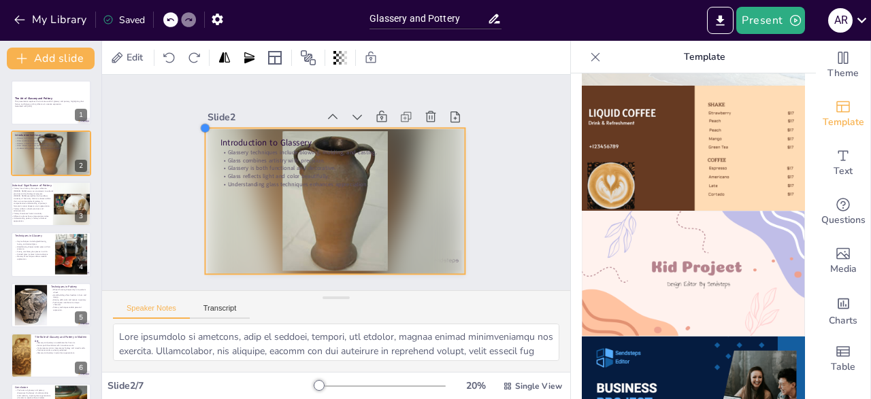
drag, startPoint x: 208, startPoint y: 127, endPoint x: 221, endPoint y: 126, distance: 13.7
click at [221, 126] on div "Slide 2 Introduction to Glassery Glassery techniques include blowing, molding, …" at bounding box center [337, 191] width 258 height 167
click at [205, 199] on div "Slide 1 The Art of Glassery and Pottery This presentation explores the intricat…" at bounding box center [336, 182] width 351 height 217
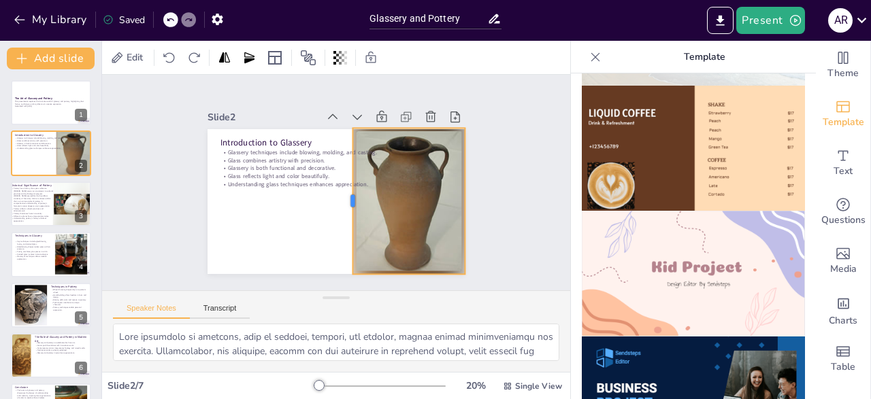
drag, startPoint x: 204, startPoint y: 199, endPoint x: 353, endPoint y: 206, distance: 149.2
click at [352, 206] on div at bounding box center [347, 201] width 11 height 146
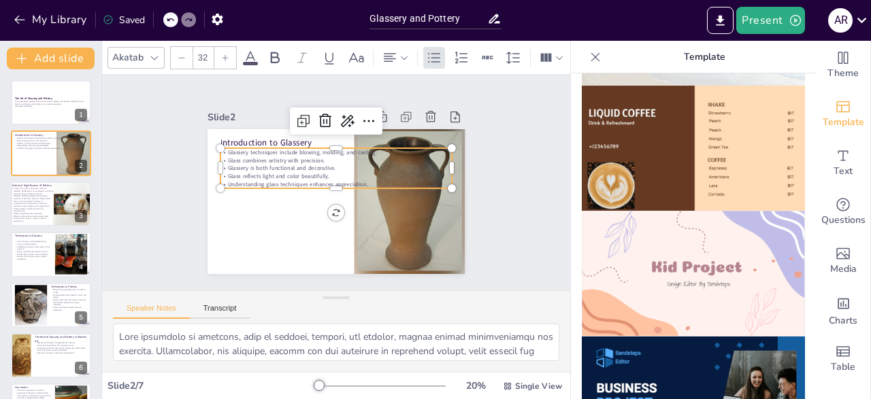
click at [318, 174] on p "Glass reflects light and color beautifully." at bounding box center [336, 176] width 232 height 8
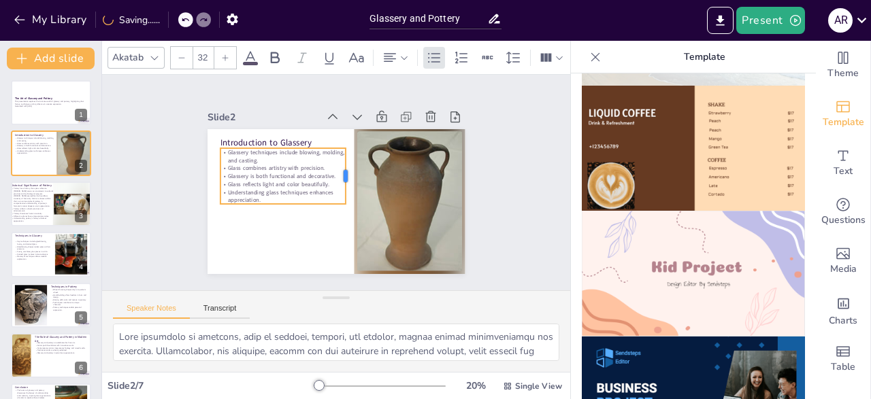
drag, startPoint x: 454, startPoint y: 167, endPoint x: 348, endPoint y: 182, distance: 107.2
click at [348, 182] on div at bounding box center [351, 176] width 11 height 56
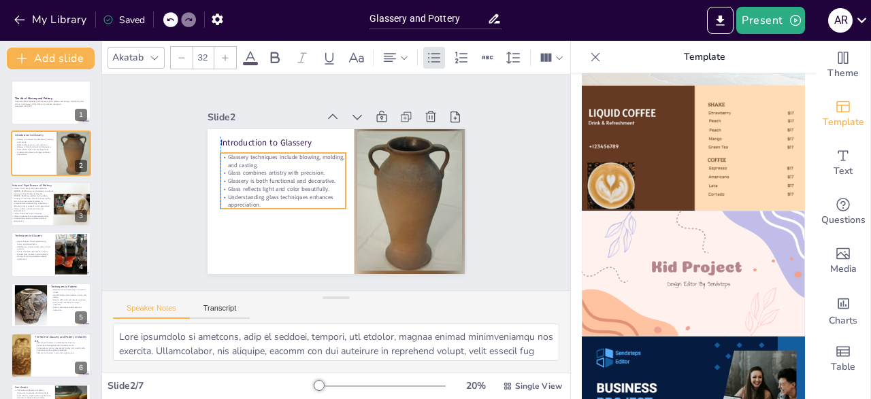
click at [282, 208] on p "Understanding glass techniques enhances appreciation." at bounding box center [283, 201] width 126 height 16
drag, startPoint x: 284, startPoint y: 209, endPoint x: 284, endPoint y: 270, distance: 61.2
click at [284, 270] on div at bounding box center [283, 274] width 126 height 11
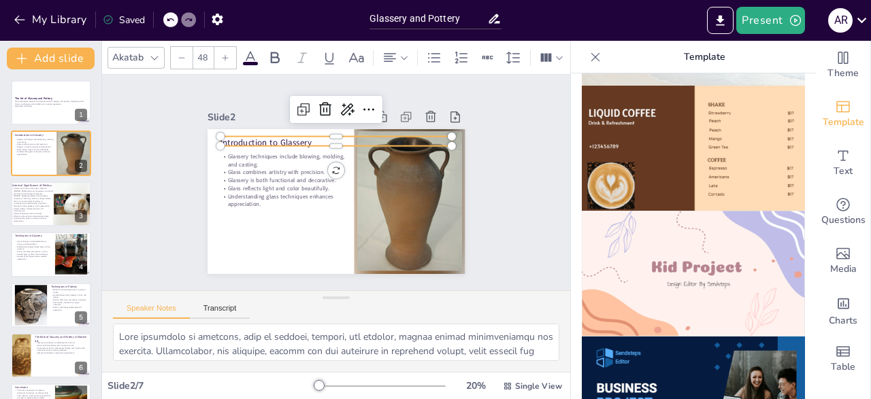
click at [230, 140] on p "Introduction to Glassery" at bounding box center [336, 143] width 232 height 12
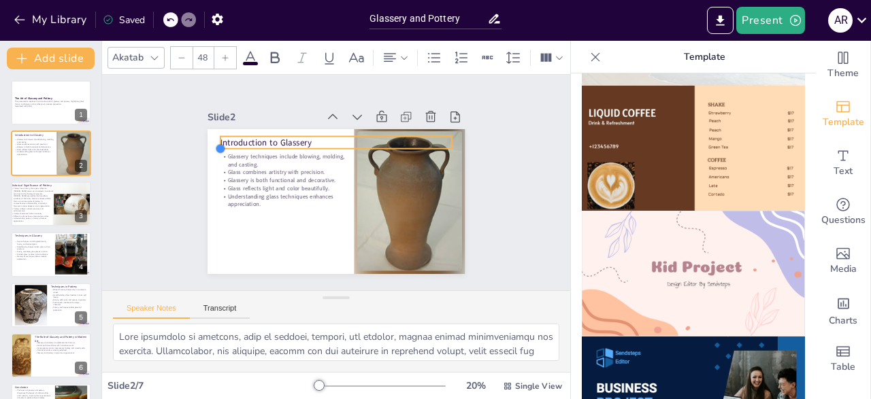
drag, startPoint x: 221, startPoint y: 146, endPoint x: 247, endPoint y: 146, distance: 25.9
click at [247, 146] on div "Introduction to Glassery Glassery techniques include blowing, molding, and cast…" at bounding box center [334, 201] width 271 height 171
click at [218, 139] on div "Introduction to Glassery Glassery techniques include blowing, molding, and cast…" at bounding box center [334, 201] width 271 height 171
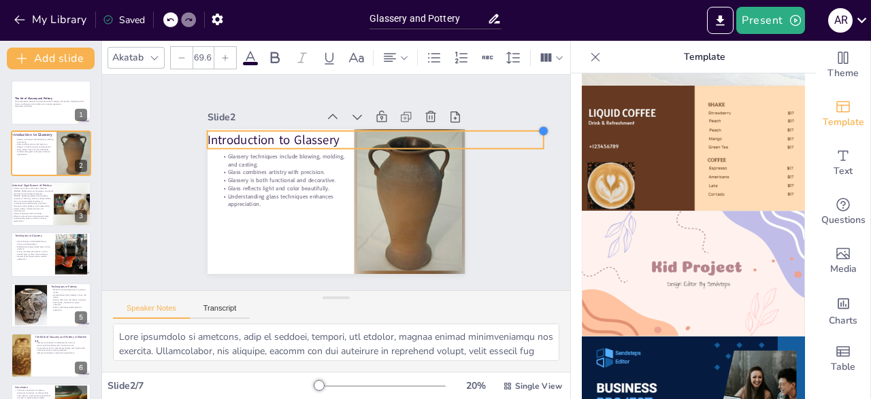
drag, startPoint x: 454, startPoint y: 137, endPoint x: 462, endPoint y: 133, distance: 9.5
click at [462, 133] on div "Introduction to Glassery Glassery techniques include blowing, molding, and cast…" at bounding box center [337, 201] width 258 height 145
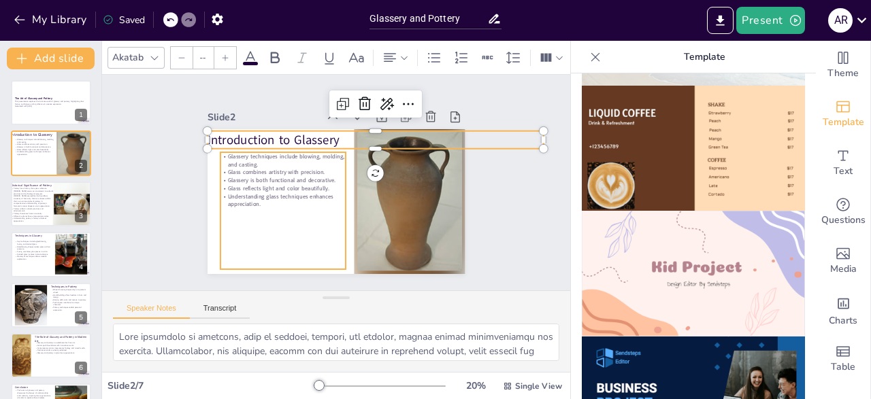
type input "32"
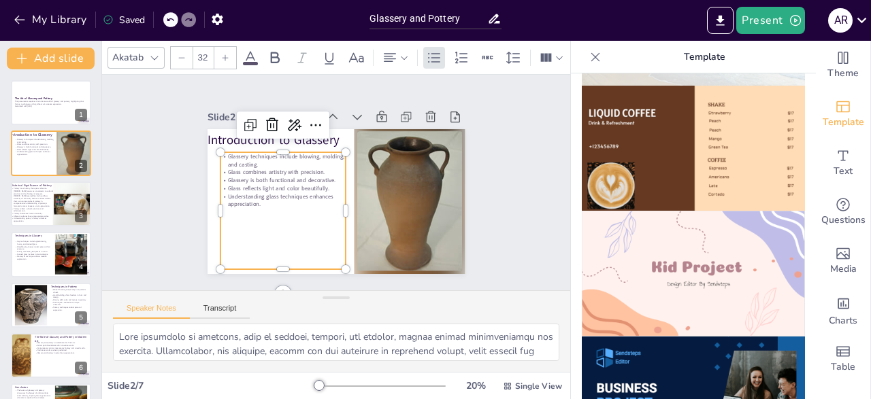
click at [246, 205] on p "Understanding glass techniques enhances appreciation." at bounding box center [283, 201] width 126 height 16
drag, startPoint x: 220, startPoint y: 210, endPoint x: 206, endPoint y: 209, distance: 13.6
click at [206, 209] on div at bounding box center [198, 197] width 23 height 118
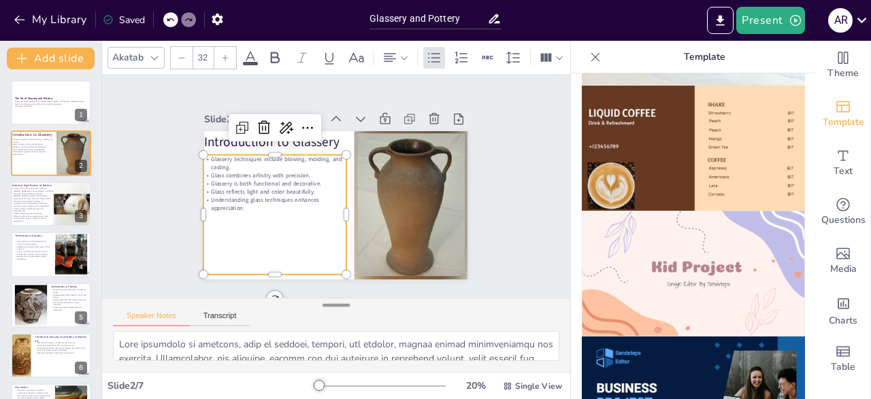
drag, startPoint x: 334, startPoint y: 298, endPoint x: 337, endPoint y: 310, distance: 11.9
click at [337, 310] on div at bounding box center [336, 306] width 27 height 14
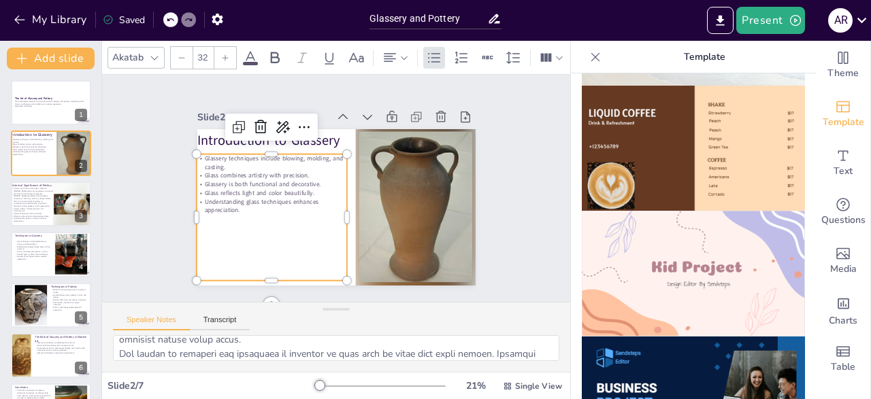
scroll to position [48, 0]
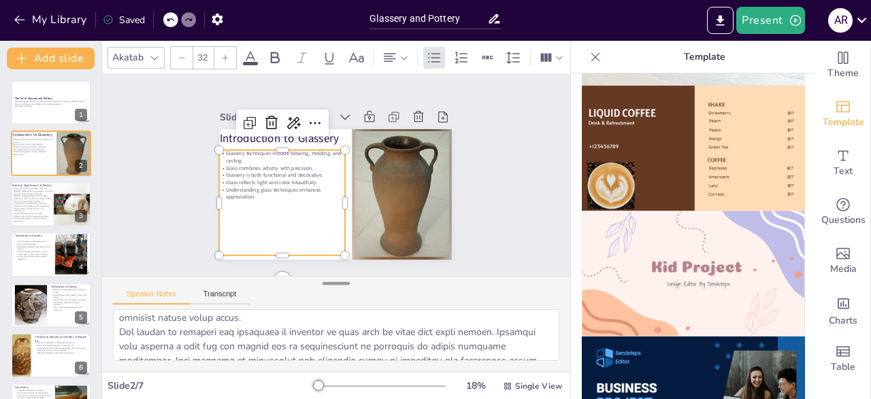
drag, startPoint x: 334, startPoint y: 306, endPoint x: 342, endPoint y: 280, distance: 27.1
click at [342, 280] on div at bounding box center [336, 284] width 27 height 14
click at [46, 203] on p "Pottery has a history that spans millennia. [PERSON_NAME] serves as a testament…" at bounding box center [32, 197] width 44 height 20
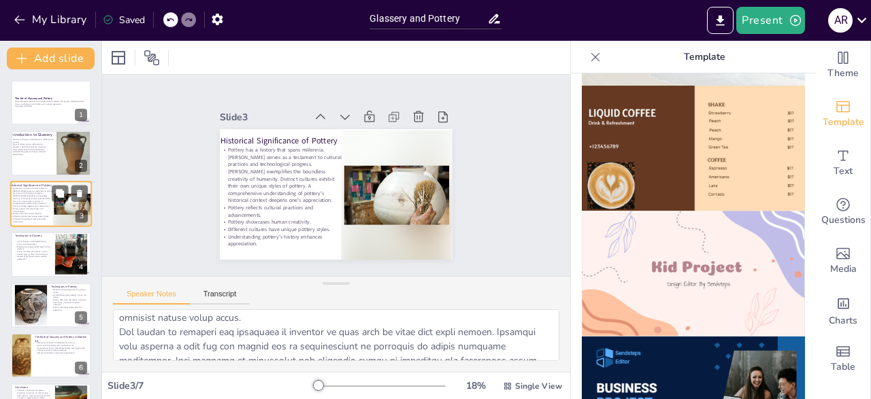
type textarea "The long history of pottery dates back to ancient civilizations, where it playe…"
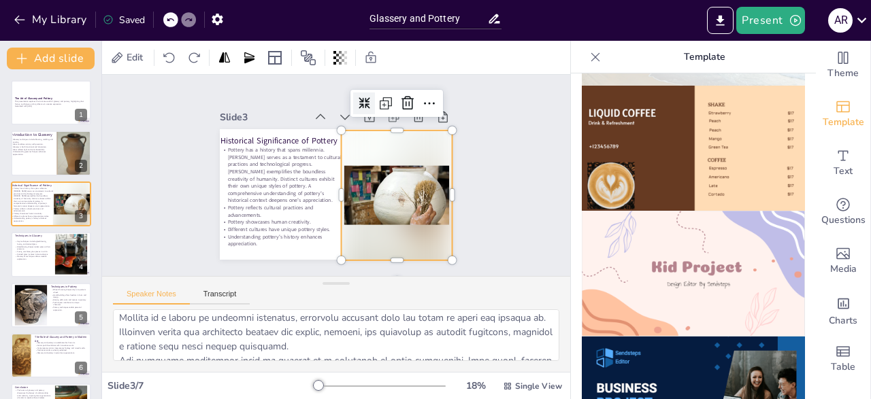
click at [363, 189] on div at bounding box center [397, 196] width 111 height 130
drag, startPoint x: 341, startPoint y: 194, endPoint x: 341, endPoint y: 201, distance: 7.5
click at [341, 201] on div at bounding box center [334, 195] width 24 height 130
click at [376, 206] on div at bounding box center [397, 196] width 111 height 130
click at [361, 105] on icon at bounding box center [364, 103] width 11 height 11
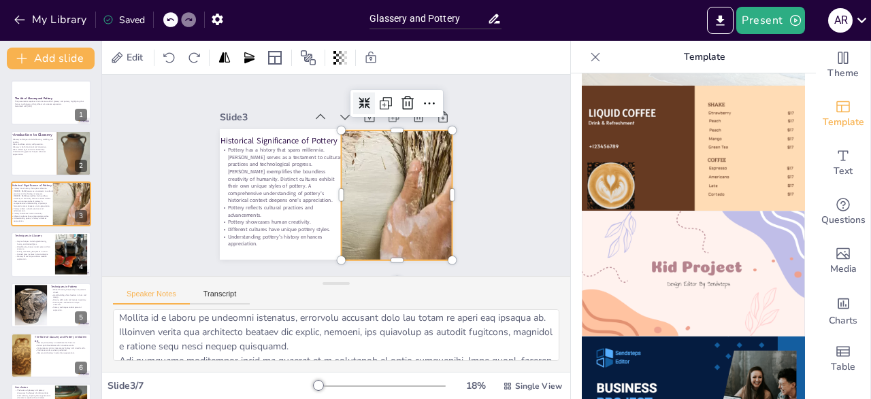
click at [361, 105] on icon at bounding box center [364, 103] width 11 height 11
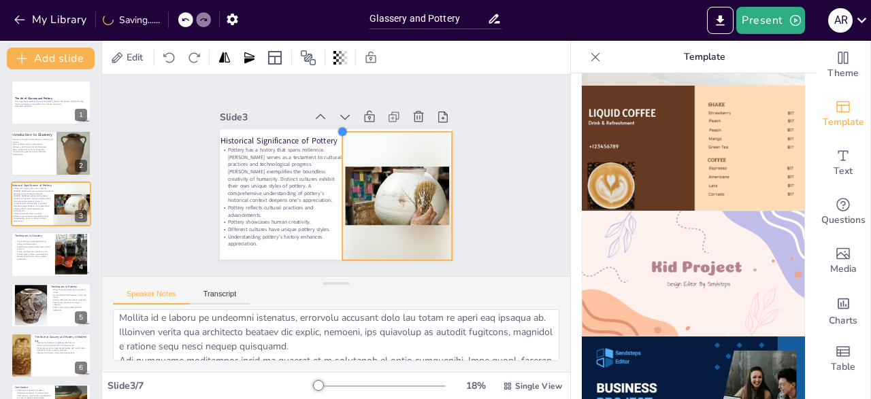
drag, startPoint x: 342, startPoint y: 131, endPoint x: 383, endPoint y: 133, distance: 40.8
click at [383, 133] on div "Historical Significance of Pottery Pottery has a history that spans millennia. …" at bounding box center [336, 194] width 232 height 131
click at [393, 178] on div at bounding box center [398, 196] width 110 height 129
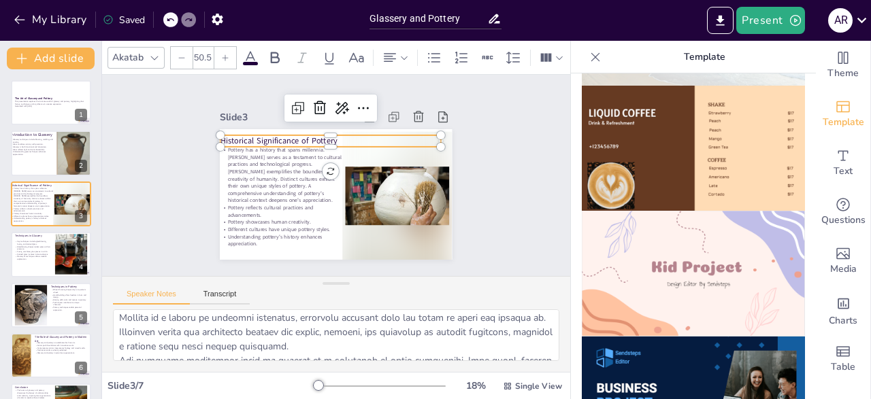
click at [327, 140] on p "Historical Significance of Pottery" at bounding box center [330, 141] width 220 height 12
click at [330, 133] on div at bounding box center [330, 129] width 220 height 11
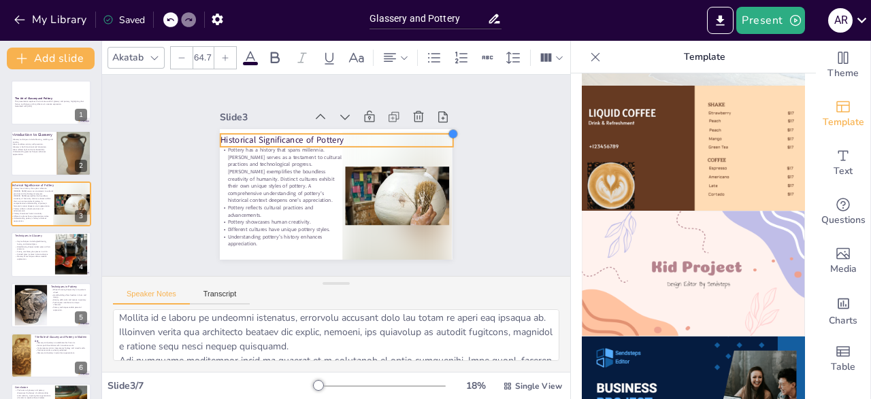
type input "67.5"
drag, startPoint x: 442, startPoint y: 133, endPoint x: 449, endPoint y: 129, distance: 8.5
click at [449, 129] on div "Slide 3 Historical Significance of Pottery Pottery has a history that spans mil…" at bounding box center [336, 184] width 232 height 152
click at [489, 168] on div "Slide 1 The Art of Glassery and Pottery This presentation explores the intricat…" at bounding box center [336, 175] width 308 height 169
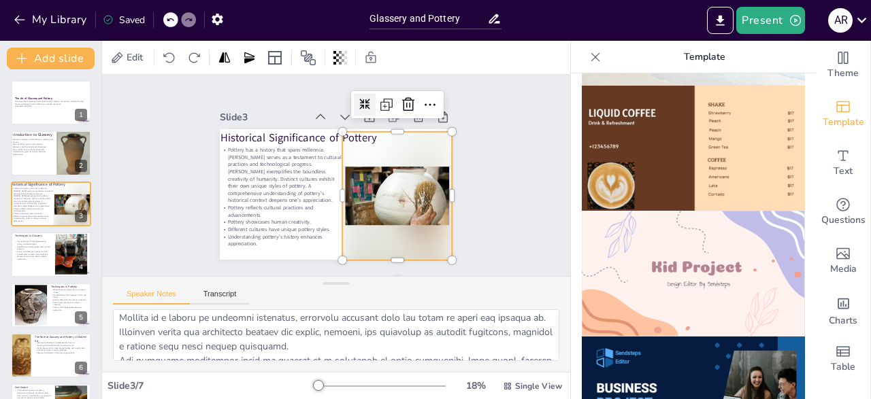
click at [421, 180] on div at bounding box center [398, 196] width 110 height 129
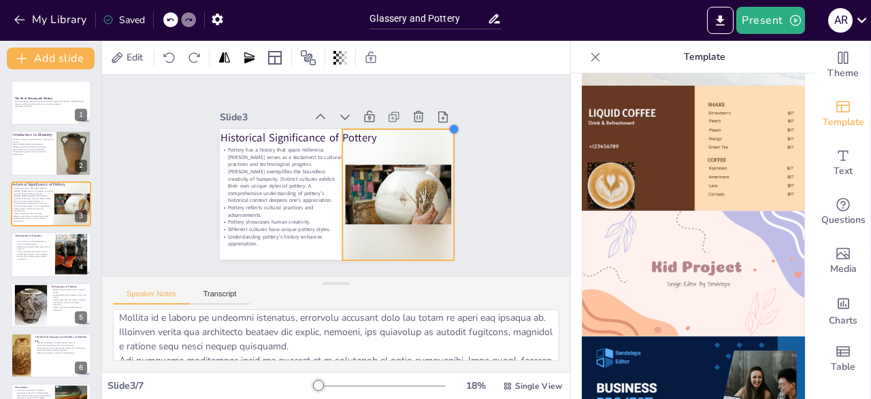
click at [454, 133] on div at bounding box center [454, 129] width 11 height 11
click at [496, 180] on div "Slide 1 The Art of Glassery and Pottery This presentation explores the intricat…" at bounding box center [336, 175] width 468 height 201
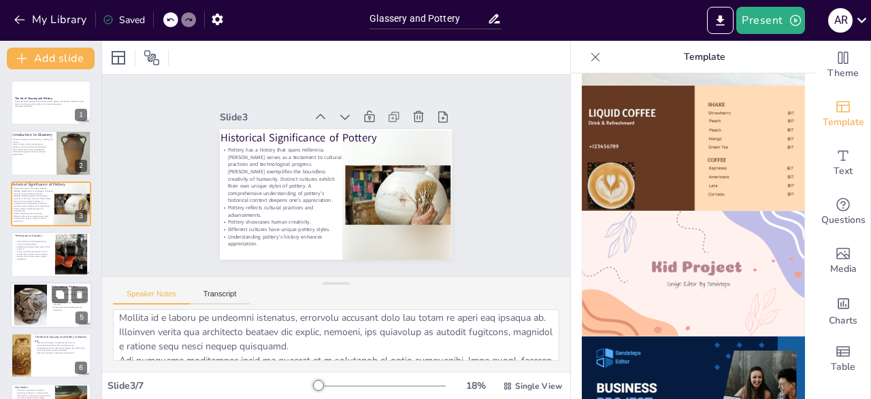
scroll to position [40, 0]
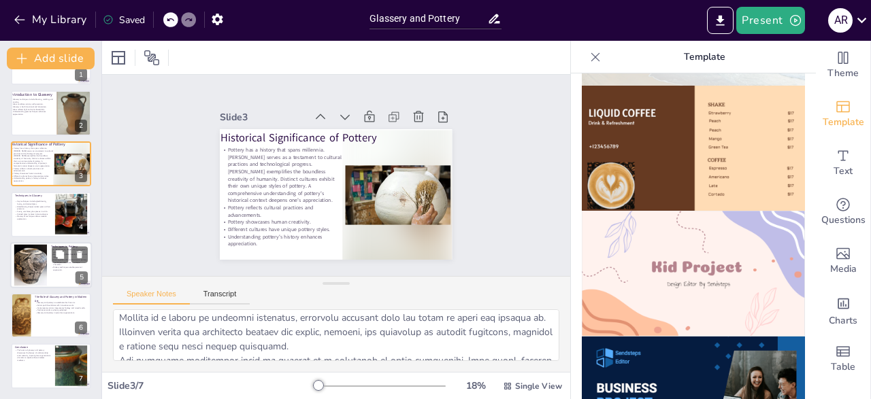
click at [40, 266] on div at bounding box center [30, 265] width 37 height 42
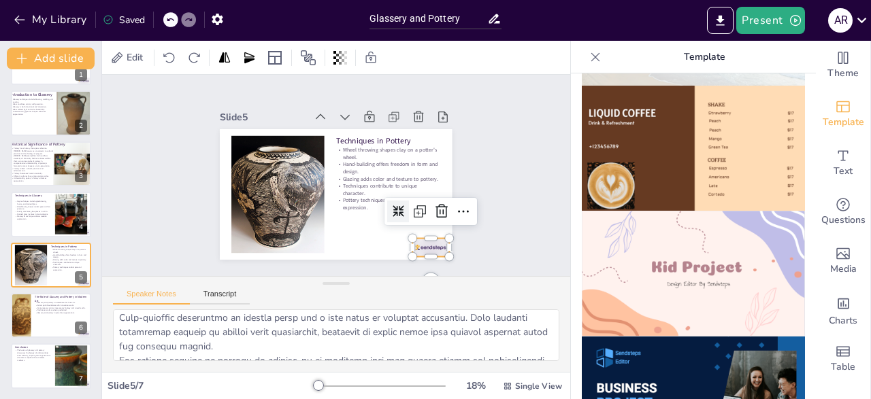
click at [433, 252] on div at bounding box center [431, 248] width 36 height 18
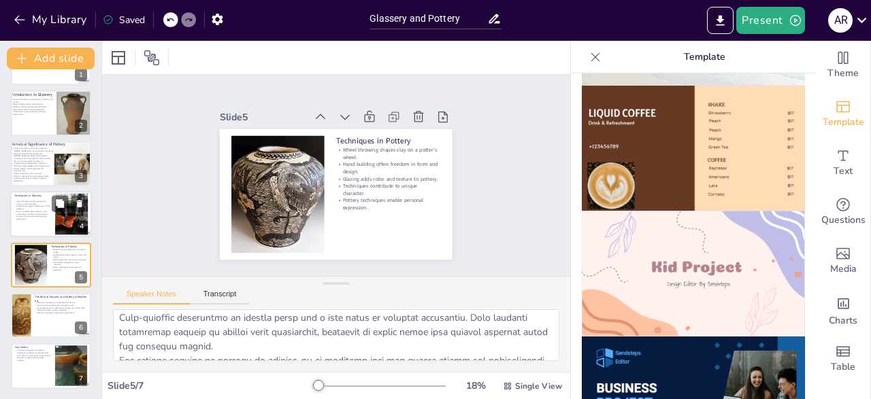
click at [37, 218] on p "Mastery of techniques allows creative exploration." at bounding box center [32, 218] width 37 height 5
type textarea "Understanding the key techniques in glassery is essential for anyone interested…"
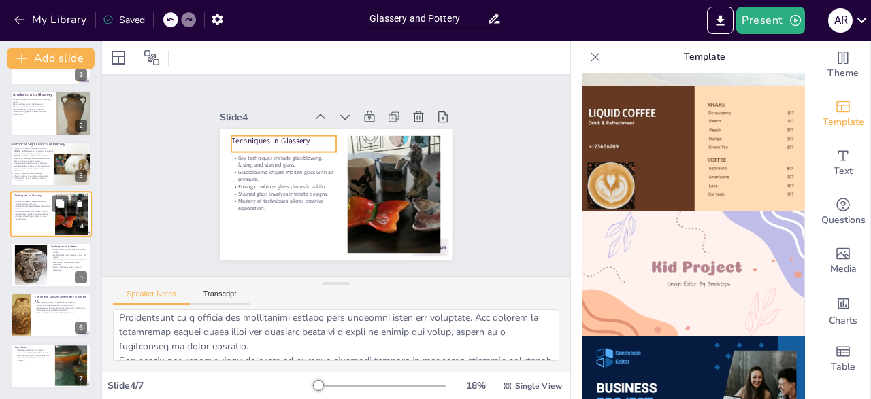
scroll to position [20, 0]
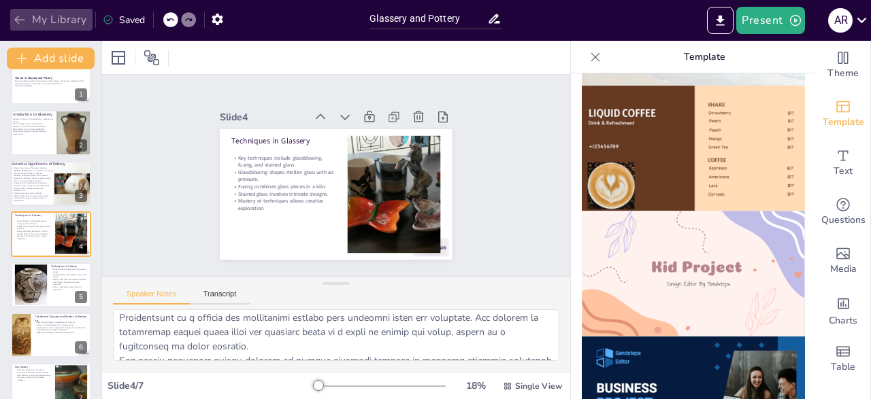
click at [20, 21] on icon "button" at bounding box center [20, 20] width 14 height 14
